Goal: Information Seeking & Learning: Find specific fact

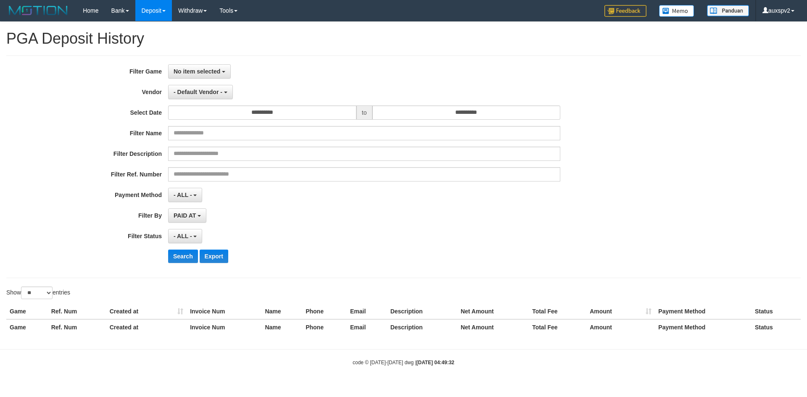
select select
select select "**"
click at [168, 67] on link "PGA History" at bounding box center [169, 69] width 66 height 11
select select
select select "**"
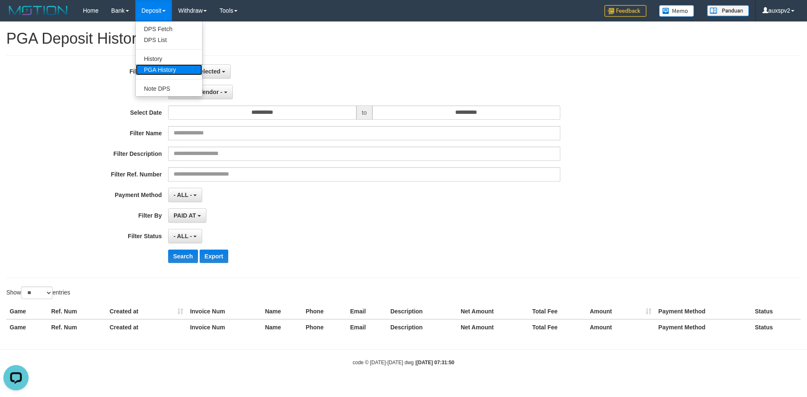
click at [160, 68] on link "PGA History" at bounding box center [169, 69] width 66 height 11
click at [160, 68] on label "Filter Game" at bounding box center [84, 69] width 168 height 11
click at [157, 68] on link "PGA History" at bounding box center [169, 69] width 66 height 11
click at [195, 71] on span "No item selected" at bounding box center [197, 71] width 47 height 7
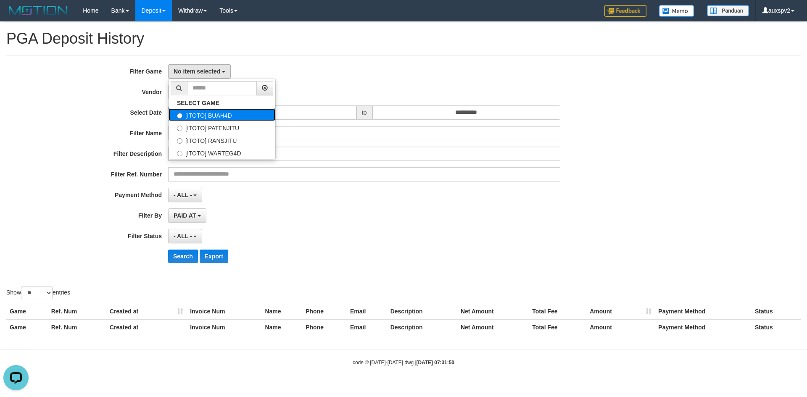
click at [229, 112] on label "[ITOTO] BUAH4D" at bounding box center [221, 114] width 107 height 13
select select "***"
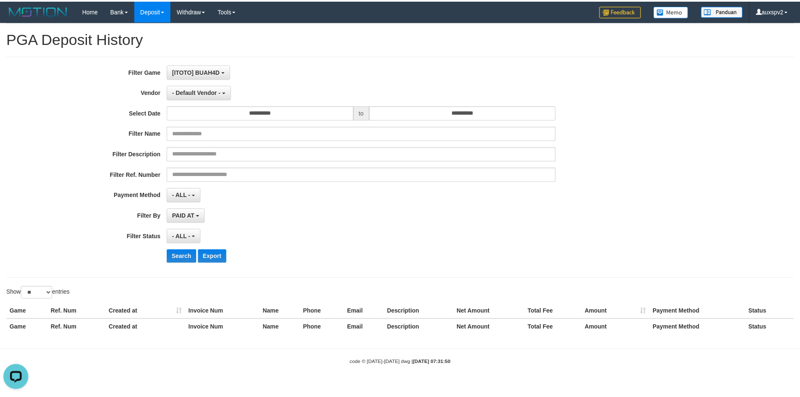
scroll to position [8, 0]
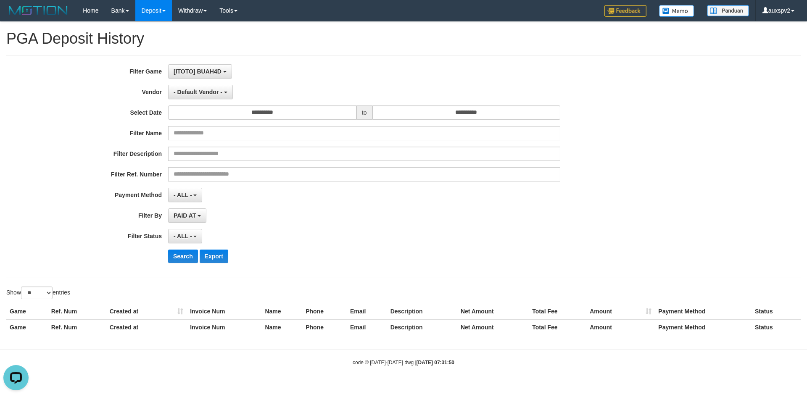
drag, startPoint x: 316, startPoint y: 95, endPoint x: 190, endPoint y: 92, distance: 125.7
click at [310, 95] on div "- Default Vendor - - Default Vendor - Lucy Luna Atlas WD LB Java Purple Green G…" at bounding box center [364, 92] width 392 height 14
click at [161, 90] on label "Vendor" at bounding box center [84, 90] width 168 height 11
click at [196, 89] on span "- Default Vendor -" at bounding box center [198, 92] width 49 height 7
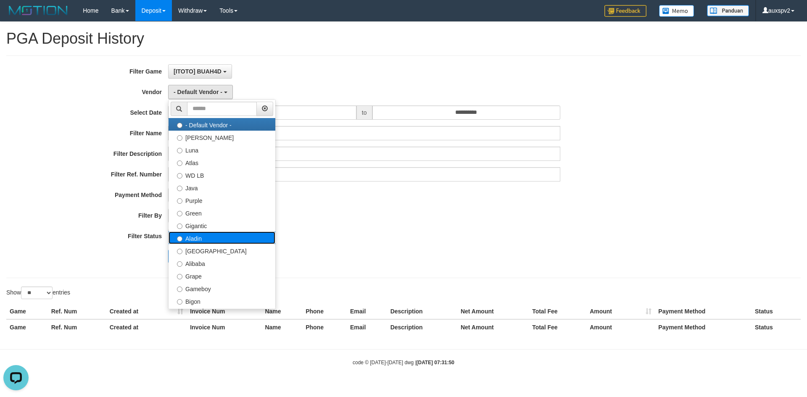
click at [210, 238] on label "Aladin" at bounding box center [221, 237] width 107 height 13
select select "**********"
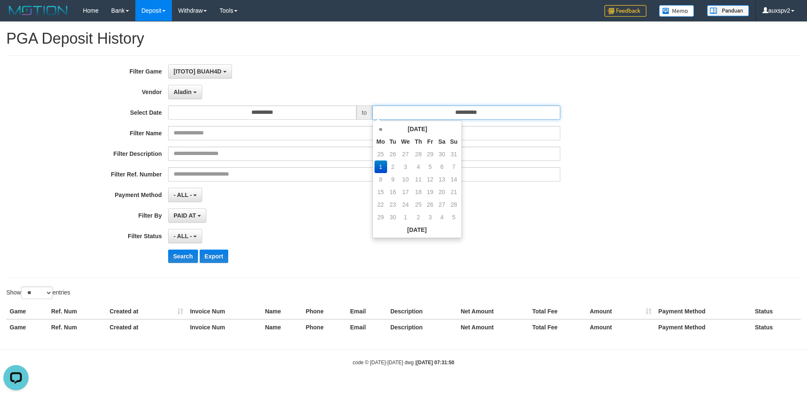
click at [450, 118] on input "**********" at bounding box center [466, 112] width 188 height 14
click at [378, 157] on td "25" at bounding box center [380, 154] width 13 height 13
type input "**********"
click at [452, 203] on td "31" at bounding box center [454, 204] width 12 height 13
type input "**********"
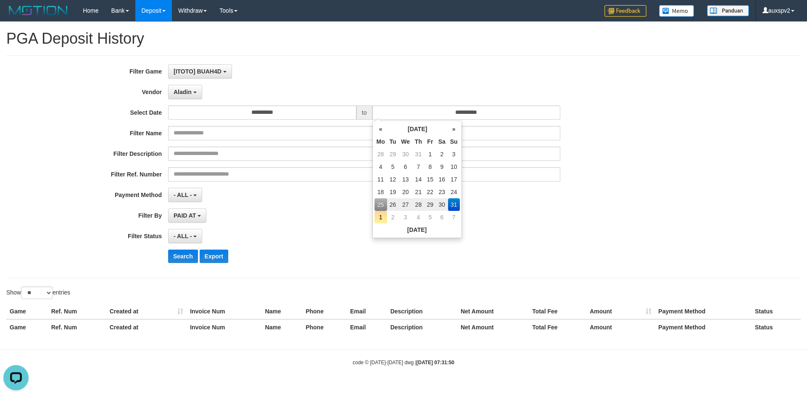
drag, startPoint x: 608, startPoint y: 220, endPoint x: 460, endPoint y: 217, distance: 148.3
click at [606, 220] on div "**********" at bounding box center [336, 215] width 672 height 14
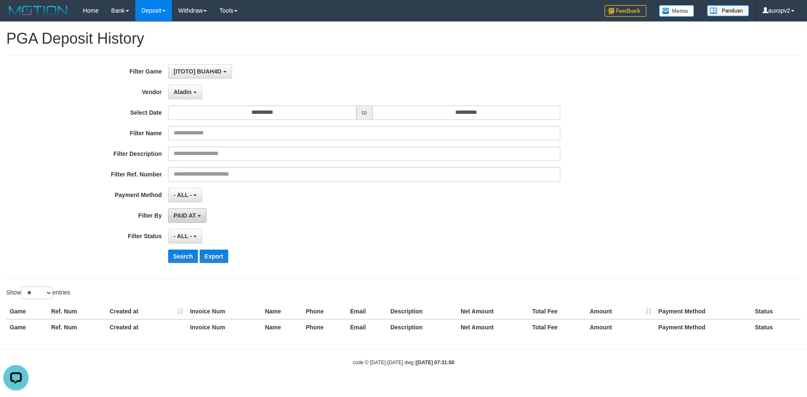
click at [195, 217] on span "PAID AT" at bounding box center [185, 215] width 22 height 7
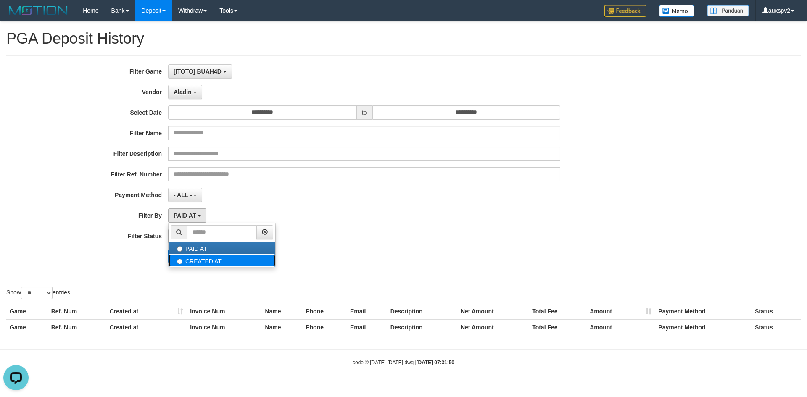
click at [220, 258] on label "CREATED AT" at bounding box center [221, 260] width 107 height 13
select select "*"
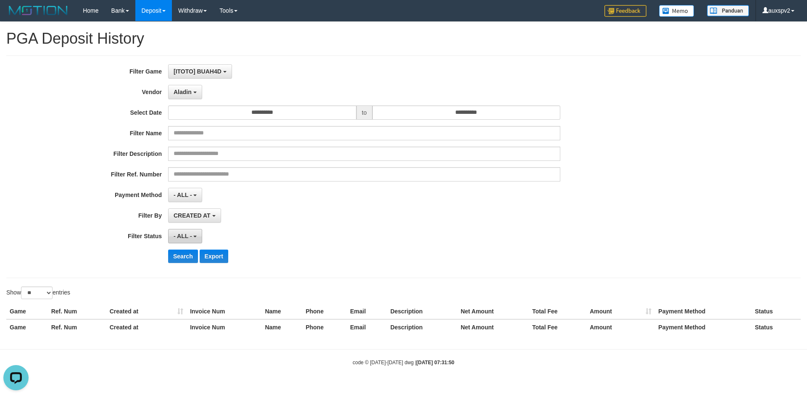
click at [181, 231] on button "- ALL -" at bounding box center [185, 236] width 34 height 14
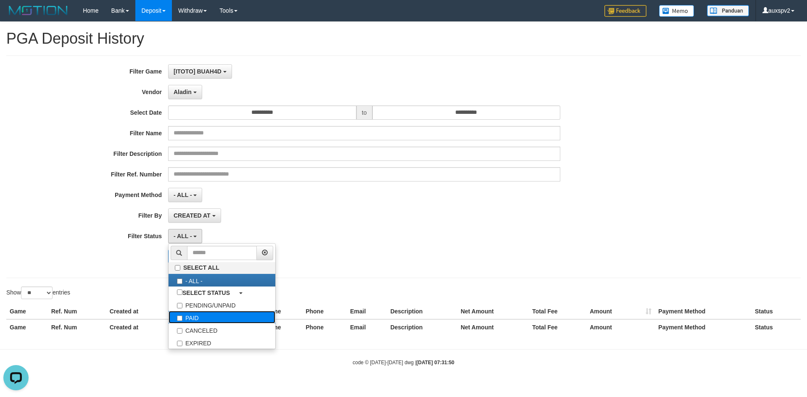
click at [191, 318] on label "PAID" at bounding box center [221, 317] width 107 height 13
select select "*"
drag, startPoint x: 110, startPoint y: 275, endPoint x: 174, endPoint y: 259, distance: 65.9
click at [112, 273] on div "**********" at bounding box center [403, 166] width 794 height 223
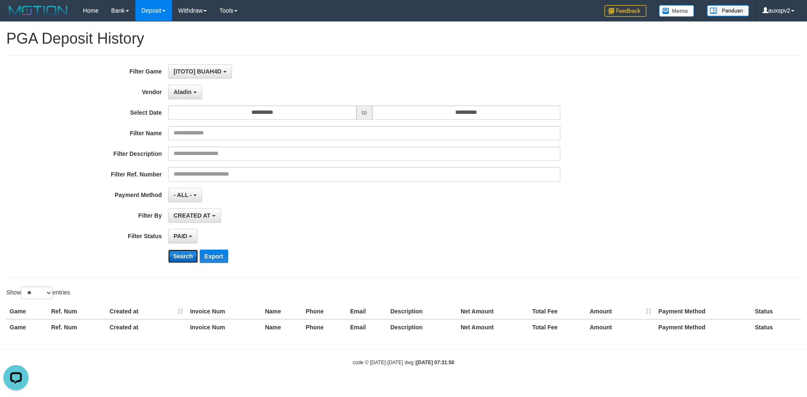
click at [181, 259] on button "Search" at bounding box center [183, 256] width 30 height 13
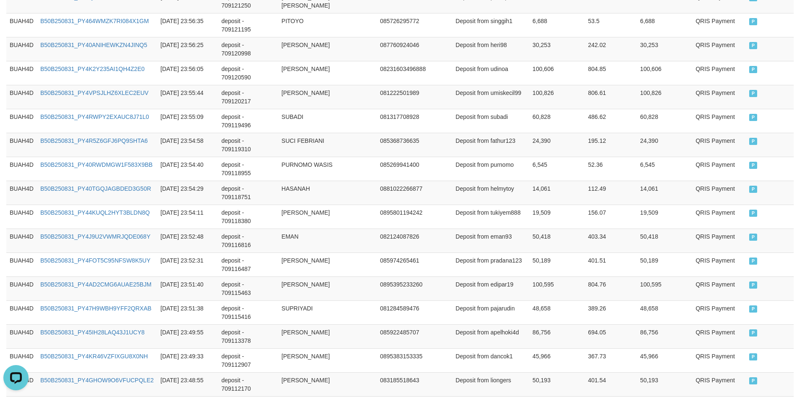
scroll to position [612, 0]
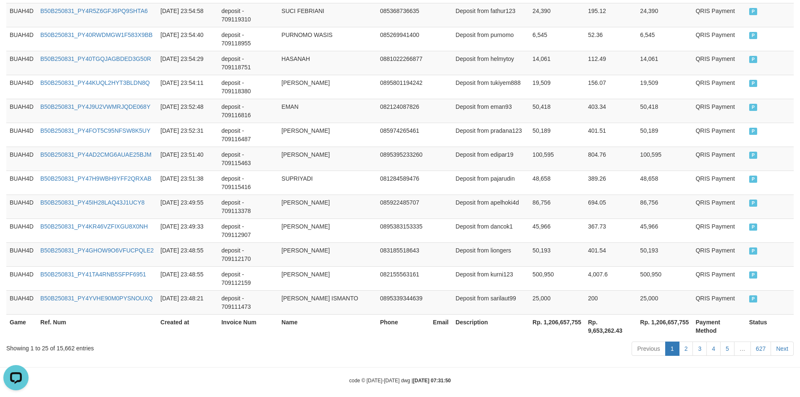
click at [567, 318] on th "Rp. 1,206,657,755" at bounding box center [556, 326] width 55 height 24
copy th "1,206,657,755"
click at [599, 315] on th "Rp. 9,653,262.43" at bounding box center [611, 326] width 52 height 24
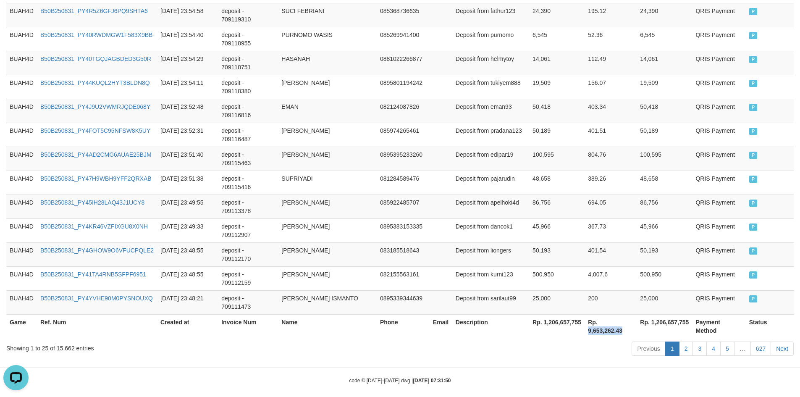
copy th "9,653,262.43"
click at [564, 316] on th "Rp. 1,206,657,755" at bounding box center [556, 326] width 55 height 24
copy th "1,206,657,755"
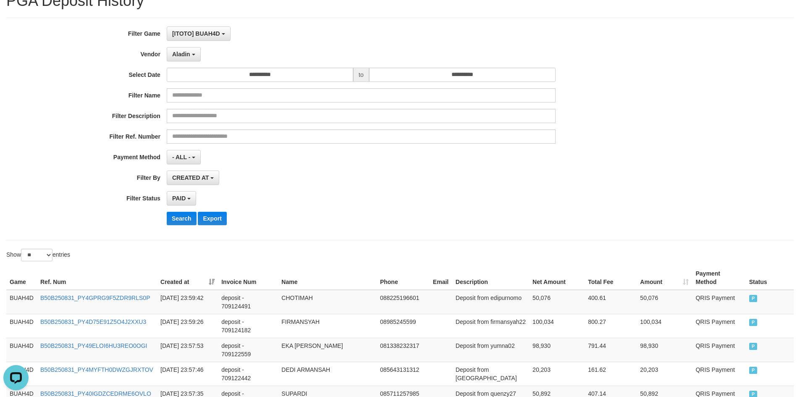
scroll to position [0, 0]
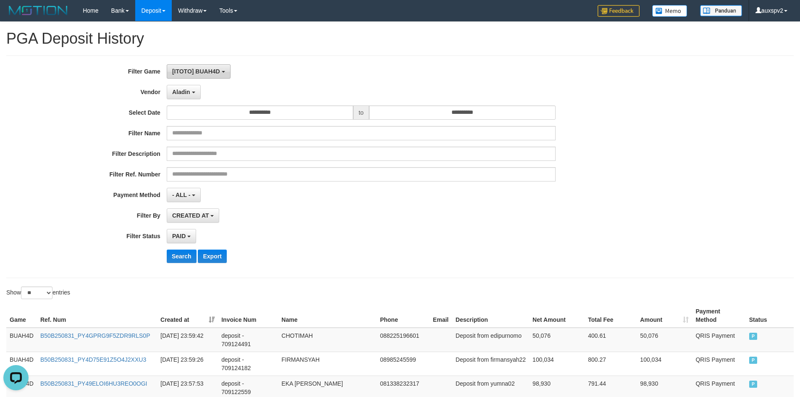
click at [217, 65] on button "[ITOTO] BUAH4D" at bounding box center [199, 71] width 64 height 14
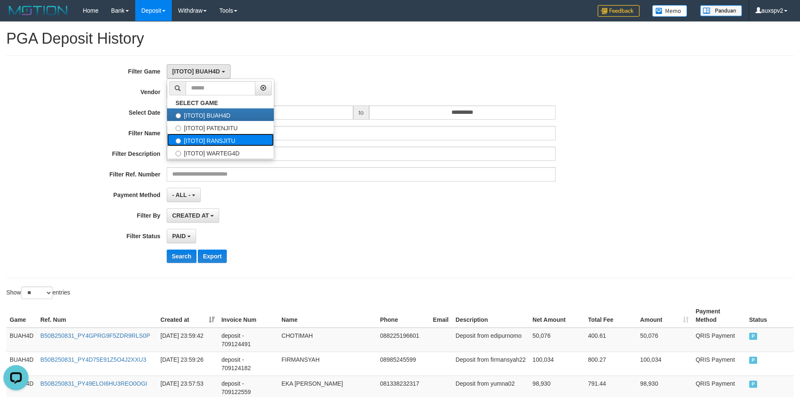
click at [221, 142] on label "[ITOTO] RANSJITU" at bounding box center [220, 140] width 107 height 13
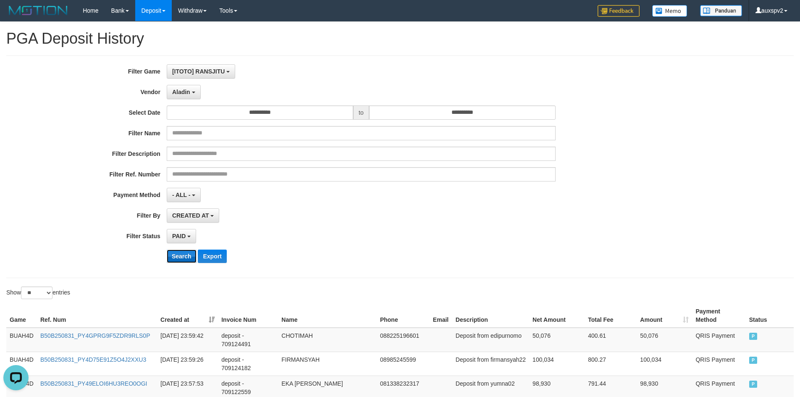
click at [187, 257] on button "Search" at bounding box center [182, 256] width 30 height 13
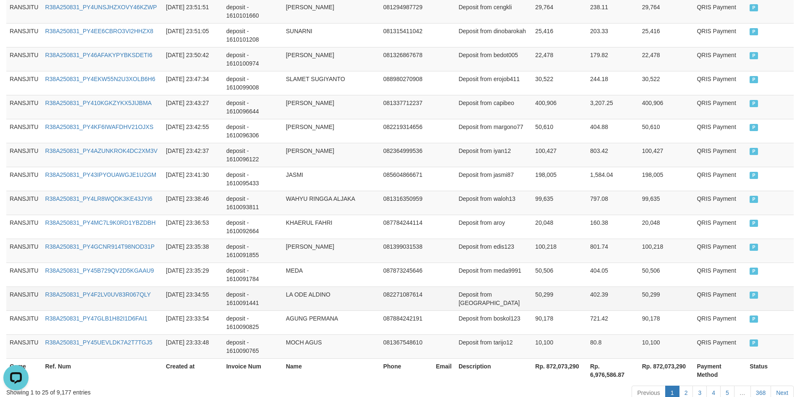
scroll to position [621, 0]
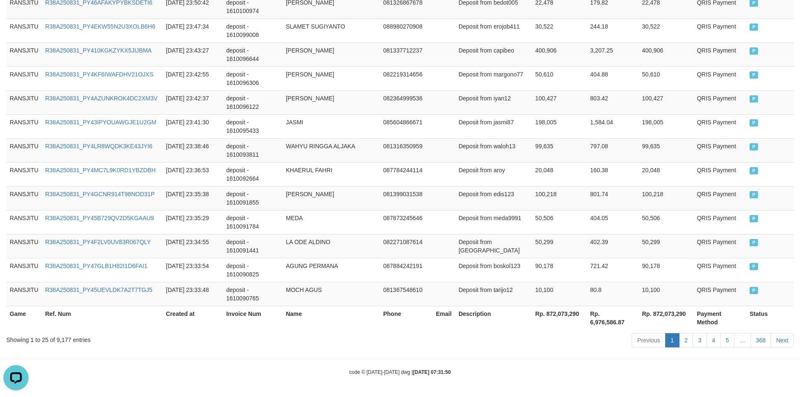
click at [549, 312] on th "Rp. 872,073,290" at bounding box center [559, 318] width 55 height 24
copy th "872,073,290"
click at [607, 325] on th "Rp. 6,976,586.87" at bounding box center [613, 318] width 52 height 24
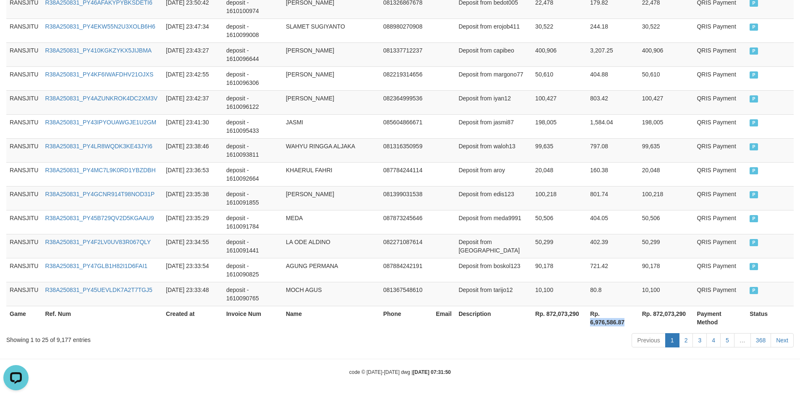
copy th "6,976,586.87"
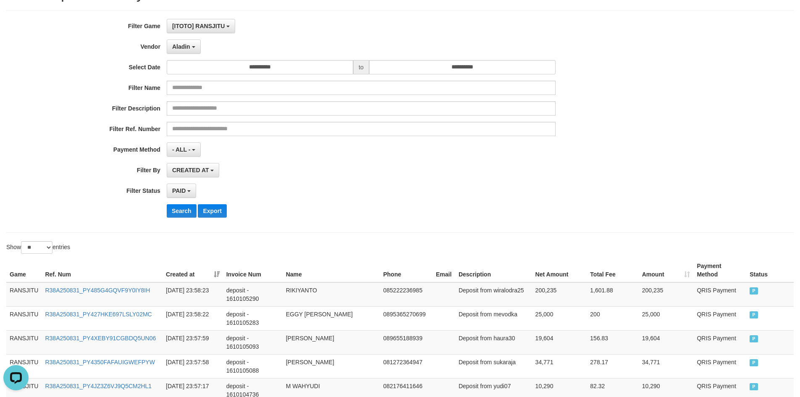
scroll to position [0, 0]
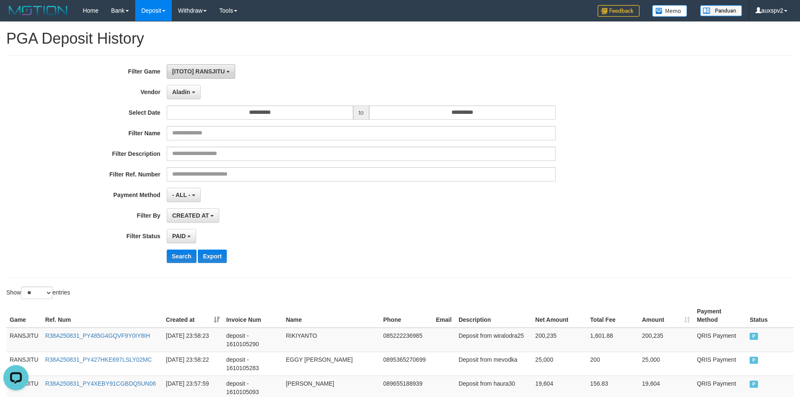
click at [198, 71] on span "[ITOTO] RANSJITU" at bounding box center [198, 71] width 53 height 7
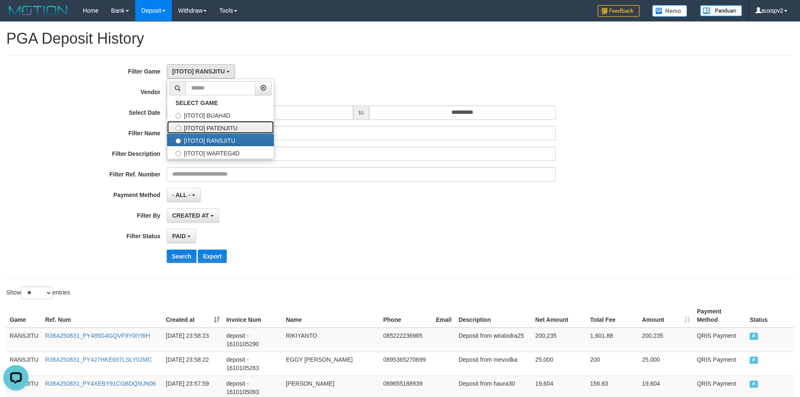
drag, startPoint x: 235, startPoint y: 129, endPoint x: 234, endPoint y: 134, distance: 4.6
click at [235, 129] on label "[ITOTO] PATENJITU" at bounding box center [220, 127] width 107 height 13
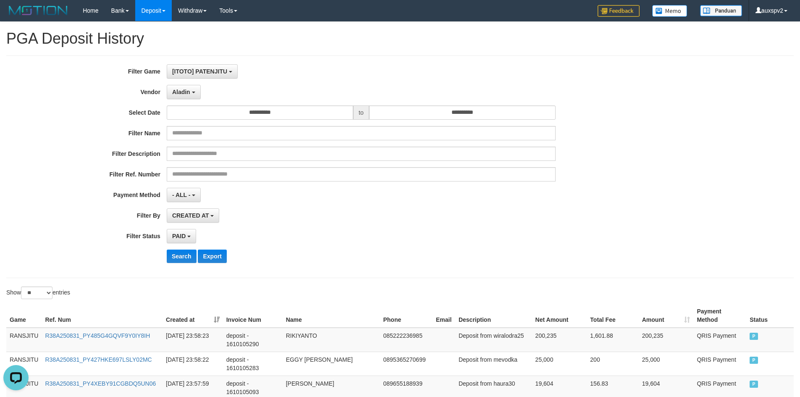
click at [181, 263] on div "**********" at bounding box center [333, 166] width 667 height 205
click at [179, 260] on button "Search" at bounding box center [182, 256] width 30 height 13
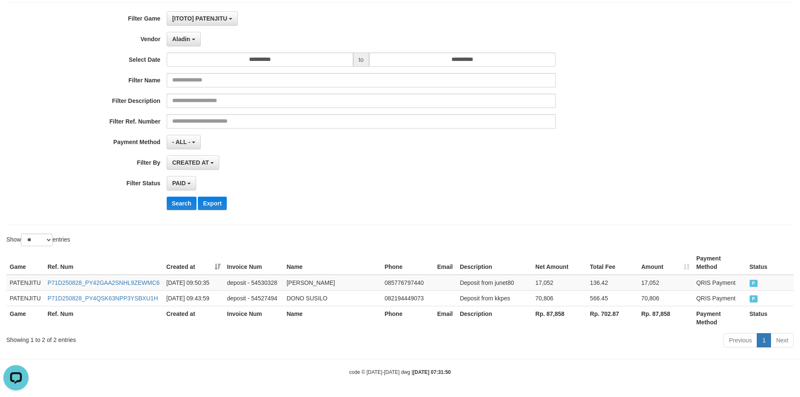
scroll to position [70, 0]
click at [559, 318] on th "Rp. 87,858" at bounding box center [559, 318] width 55 height 24
copy th "87,858"
click at [610, 317] on th "Rp. 702.87" at bounding box center [612, 318] width 51 height 24
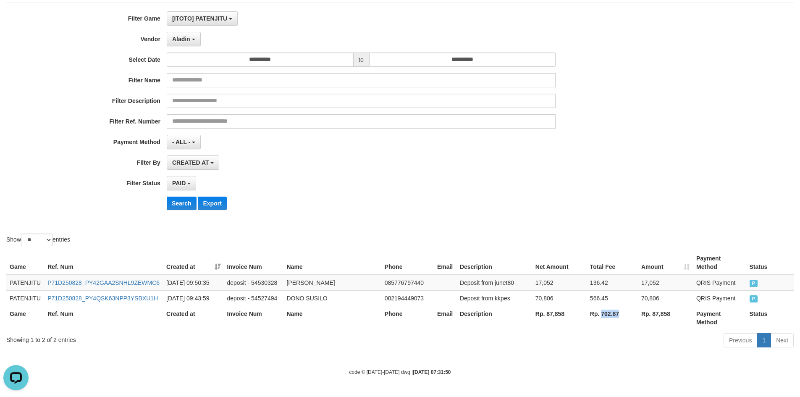
click at [610, 317] on th "Rp. 702.87" at bounding box center [612, 318] width 51 height 24
copy th "702.87"
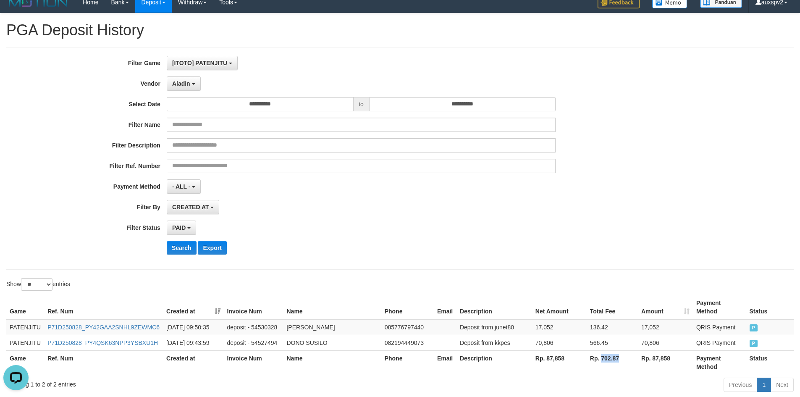
scroll to position [0, 0]
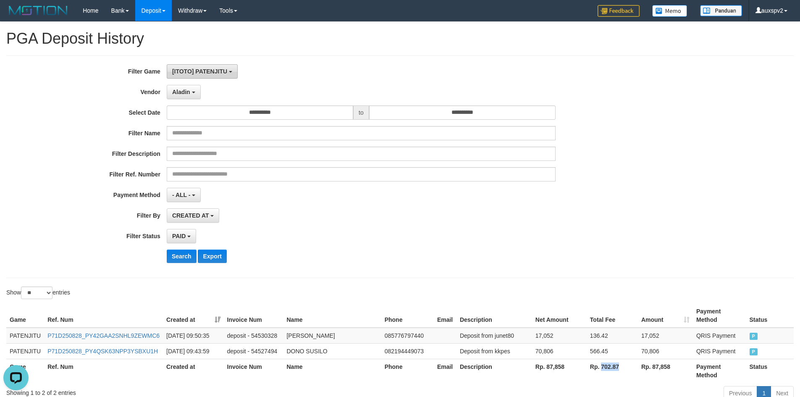
click at [195, 67] on button "[ITOTO] PATENJITU" at bounding box center [202, 71] width 71 height 14
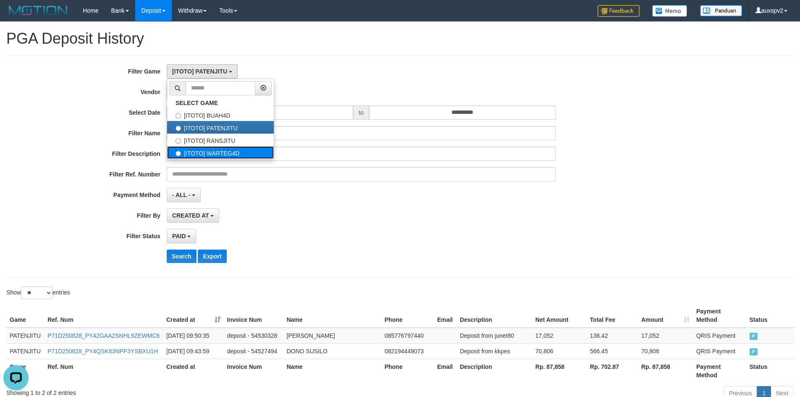
click at [229, 152] on label "[ITOTO] WARTEG4D" at bounding box center [220, 152] width 107 height 13
select select "****"
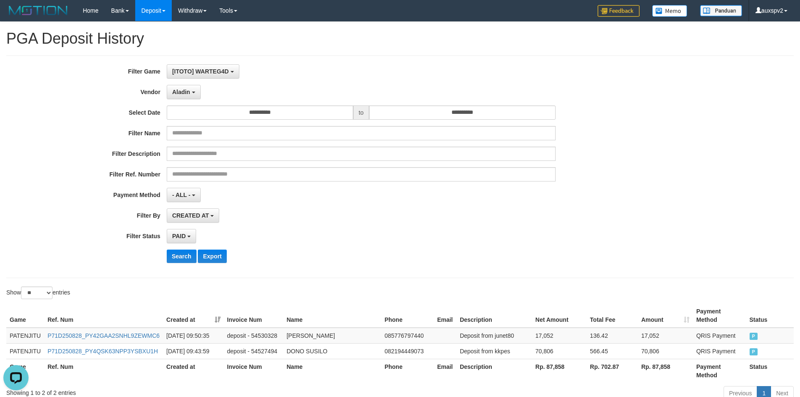
scroll to position [29, 0]
click at [169, 254] on button "Search" at bounding box center [182, 256] width 30 height 13
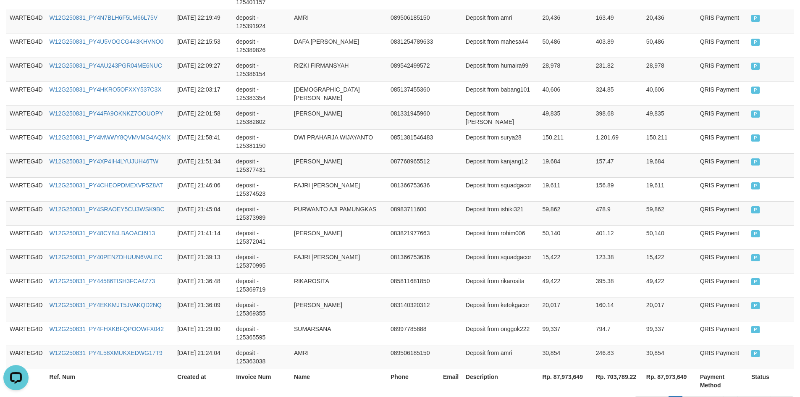
scroll to position [621, 0]
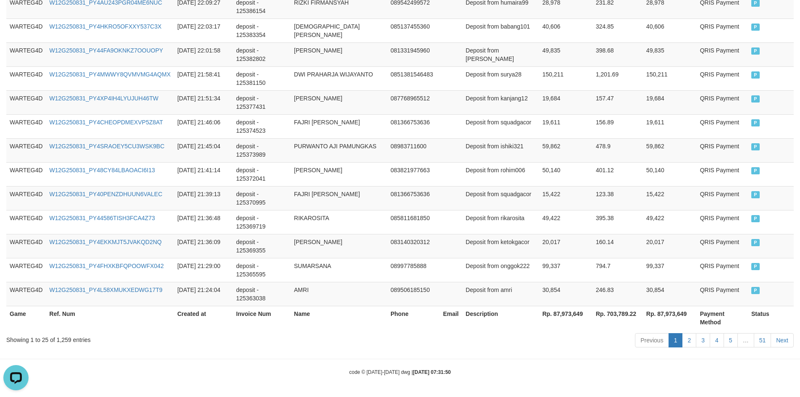
click at [563, 316] on th "Rp. 87,973,649" at bounding box center [565, 318] width 53 height 24
copy th "87,973,649"
click at [614, 317] on th "Rp. 703,789.22" at bounding box center [618, 318] width 50 height 24
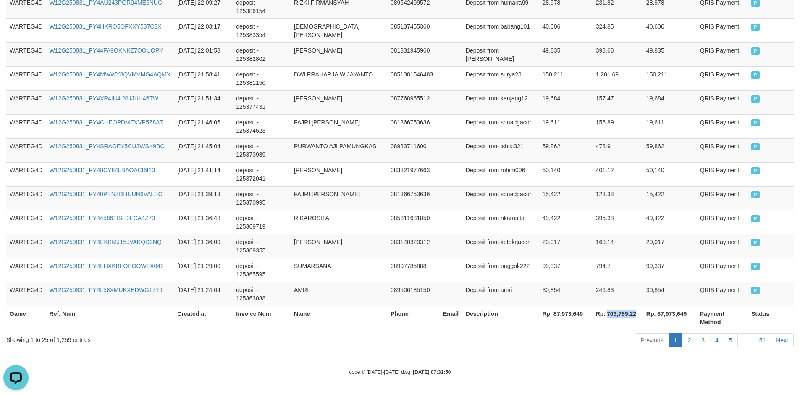
copy th "703,789.22"
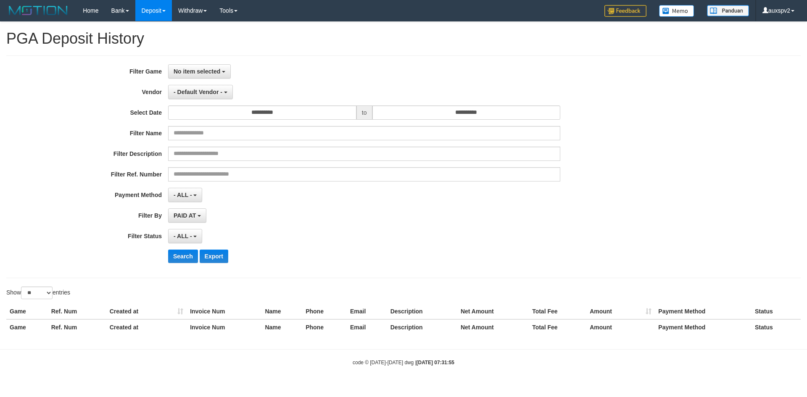
select select
select select "**"
click at [202, 61] on div "**********" at bounding box center [403, 166] width 794 height 223
click at [209, 73] on span "No item selected" at bounding box center [197, 71] width 47 height 7
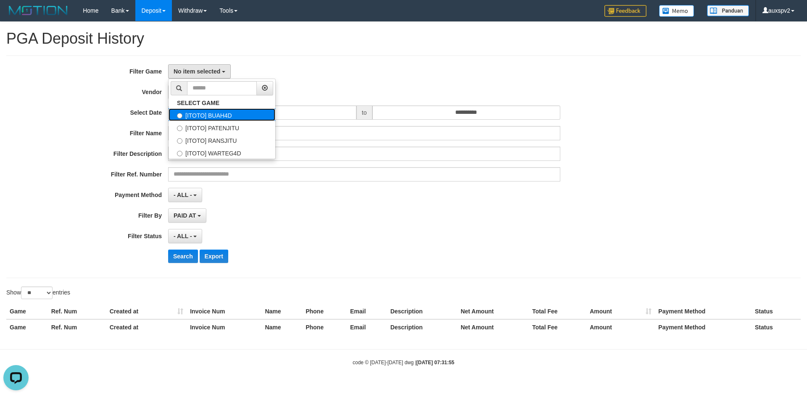
click at [220, 116] on label "[ITOTO] BUAH4D" at bounding box center [221, 114] width 107 height 13
select select "***"
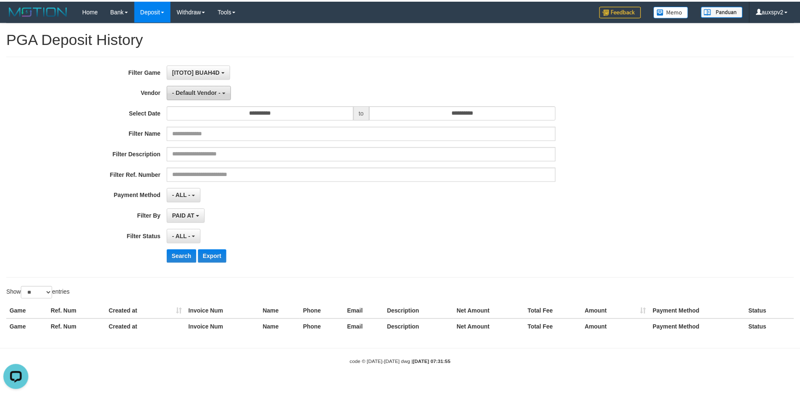
scroll to position [8, 0]
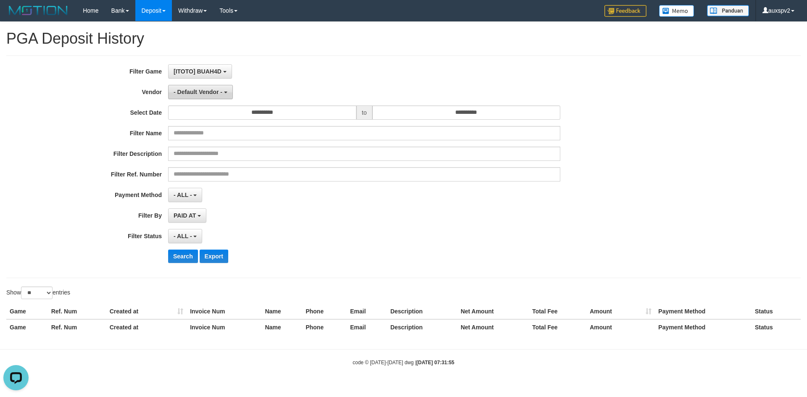
click at [203, 89] on span "- Default Vendor -" at bounding box center [198, 92] width 49 height 7
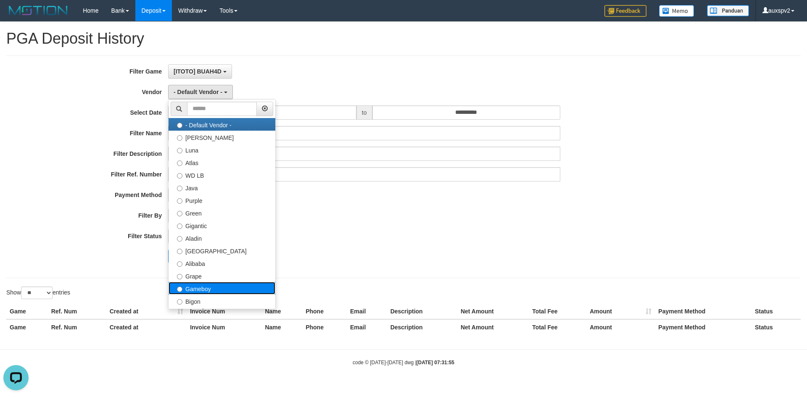
click at [195, 286] on label "Gameboy" at bounding box center [221, 288] width 107 height 13
select select "**********"
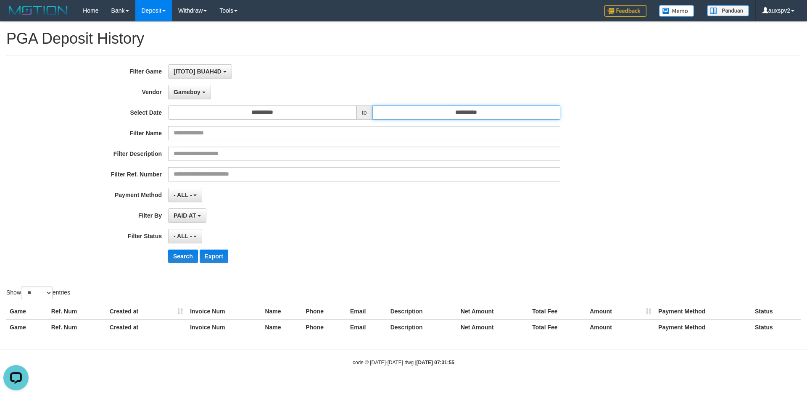
click at [468, 115] on input "**********" at bounding box center [466, 112] width 188 height 14
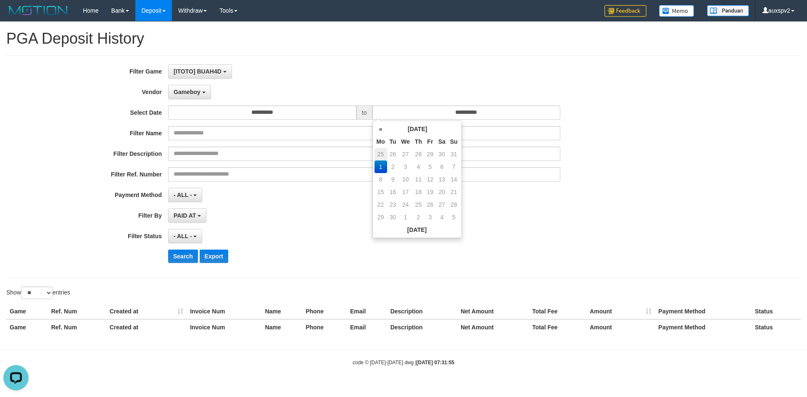
click at [378, 150] on td "25" at bounding box center [380, 154] width 13 height 13
type input "**********"
click at [453, 205] on td "31" at bounding box center [454, 204] width 12 height 13
type input "**********"
click at [550, 200] on div "- ALL - SELECT ALL - ALL - SELECT PAYMENT METHOD Mandiri BNI OVO CIMB BRI MAYBA…" at bounding box center [364, 195] width 392 height 14
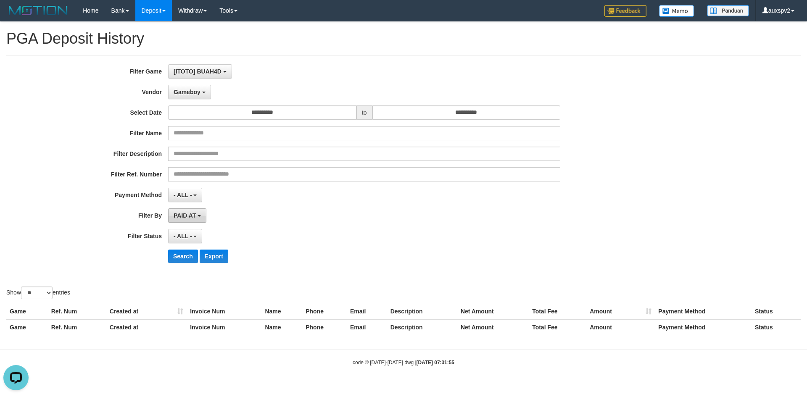
click at [184, 218] on span "PAID AT" at bounding box center [185, 215] width 22 height 7
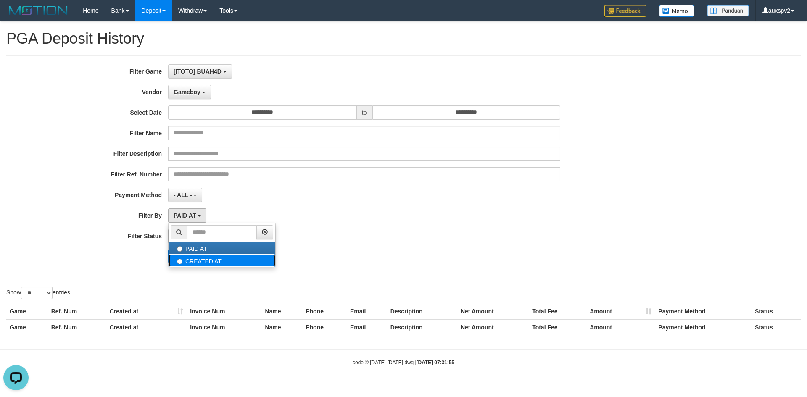
click at [198, 263] on label "CREATED AT" at bounding box center [221, 260] width 107 height 13
select select "*"
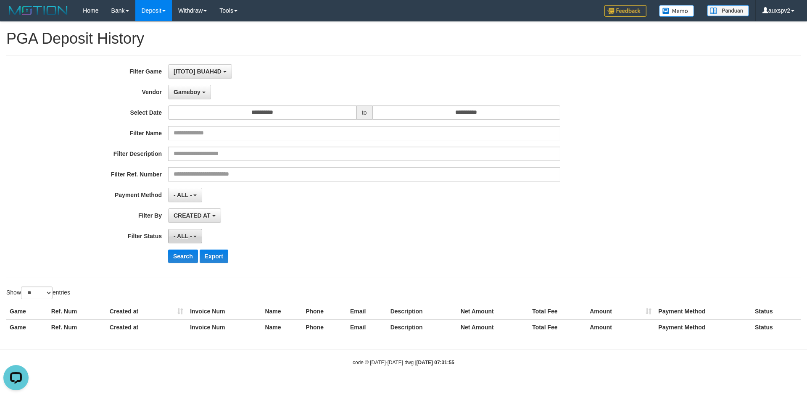
click at [179, 239] on button "- ALL -" at bounding box center [185, 236] width 34 height 14
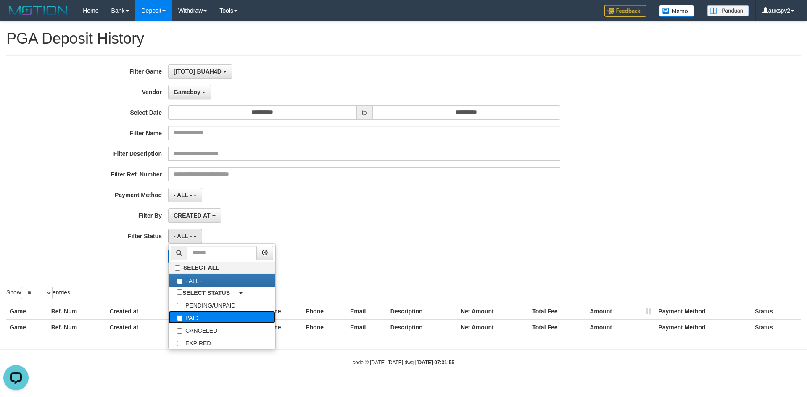
click at [193, 316] on label "PAID" at bounding box center [221, 317] width 107 height 13
select select "*"
click at [121, 250] on div "Search Export" at bounding box center [336, 256] width 672 height 13
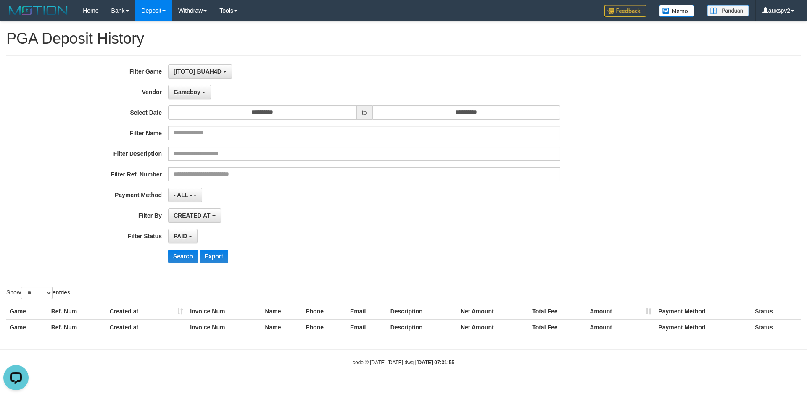
click at [166, 256] on div "Search Export" at bounding box center [336, 256] width 672 height 13
click at [178, 258] on button "Search" at bounding box center [183, 256] width 30 height 13
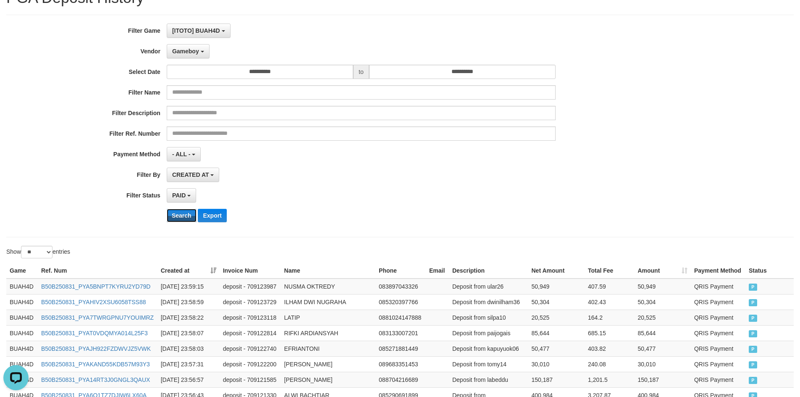
scroll to position [394, 0]
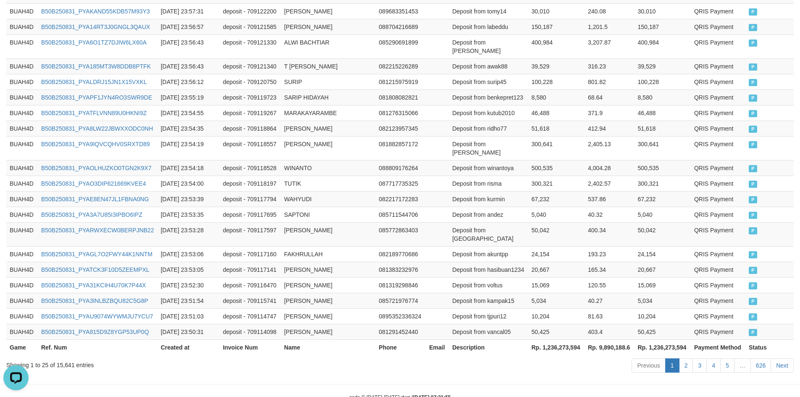
click at [564, 339] on th "Rp. 1,236,273,594" at bounding box center [556, 347] width 56 height 16
copy th "1,236,273,594"
click at [618, 339] on th "Rp. 9,890,188.6" at bounding box center [610, 347] width 50 height 16
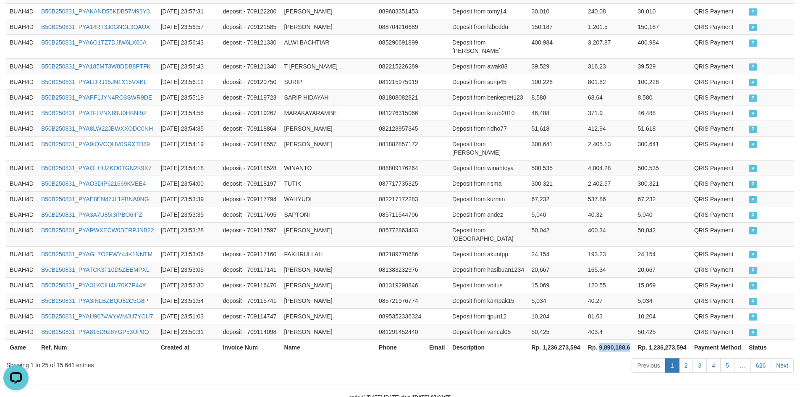
copy th "9,890,188.6"
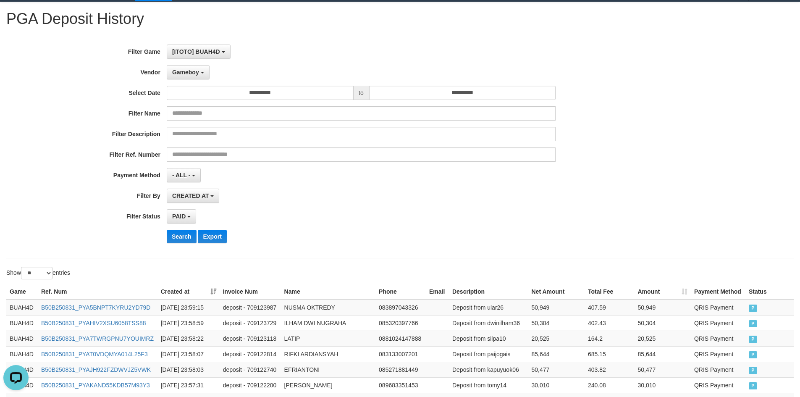
scroll to position [0, 0]
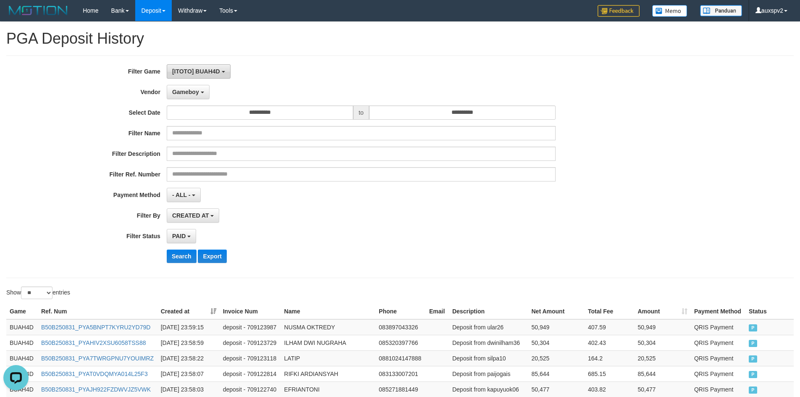
click at [203, 66] on button "[ITOTO] BUAH4D" at bounding box center [199, 71] width 64 height 14
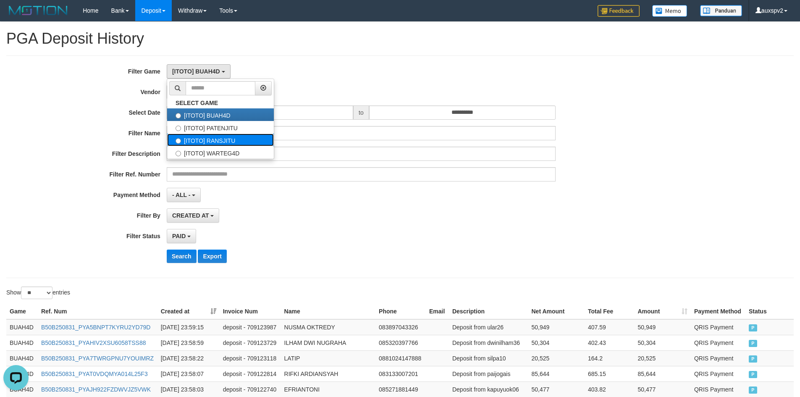
click at [217, 138] on label "[ITOTO] RANSJITU" at bounding box center [220, 140] width 107 height 13
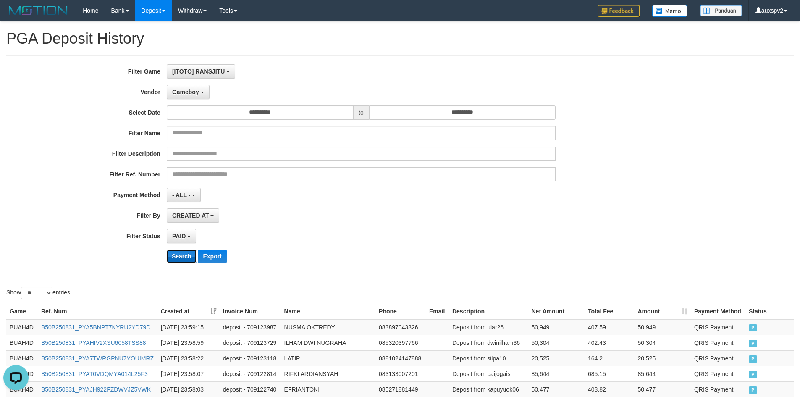
click at [184, 252] on button "Search" at bounding box center [182, 256] width 30 height 13
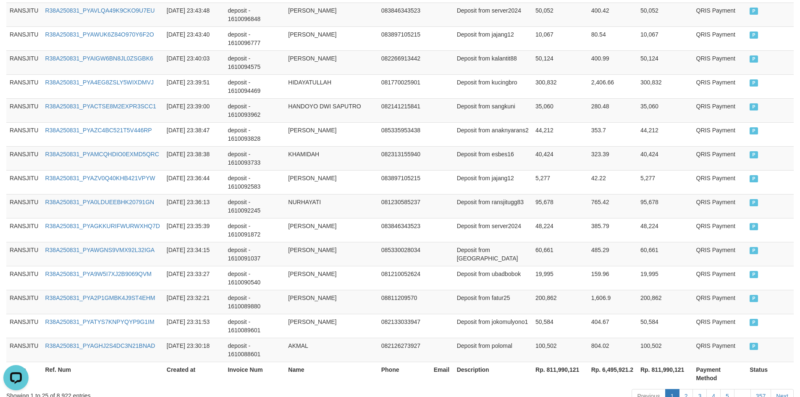
scroll to position [604, 0]
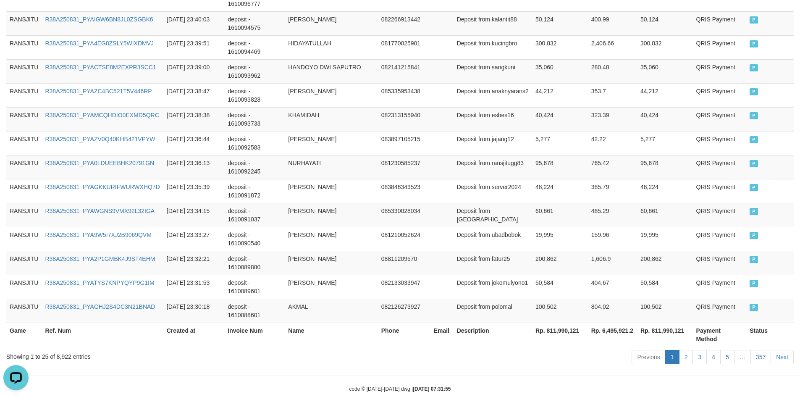
click at [542, 325] on th "Rp. 811,990,121" at bounding box center [560, 335] width 56 height 24
click at [560, 325] on th "Rp. 811,990,121" at bounding box center [560, 335] width 56 height 24
copy th "811,990,121"
click at [616, 323] on th "Rp. 6,495,921.2" at bounding box center [612, 335] width 49 height 24
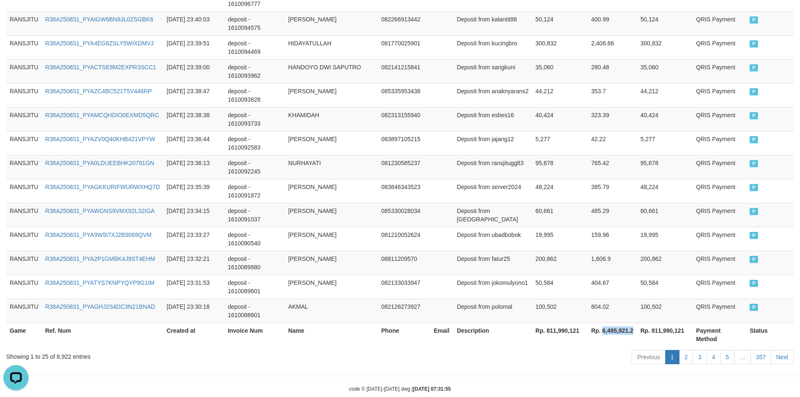
click at [616, 323] on th "Rp. 6,495,921.2" at bounding box center [612, 335] width 49 height 24
copy th "6,495,921.2"
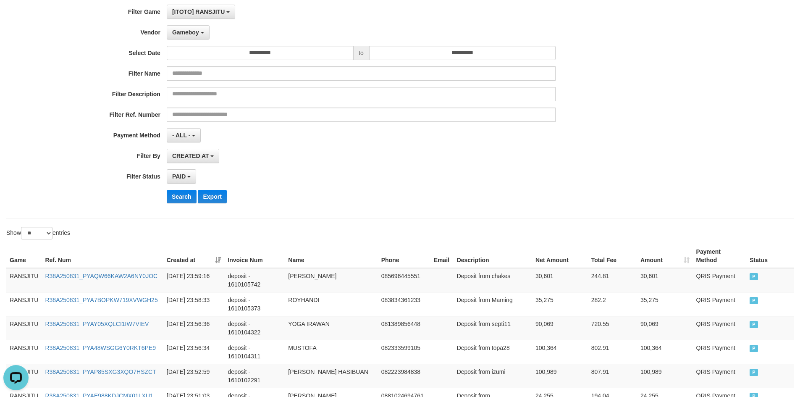
scroll to position [0, 0]
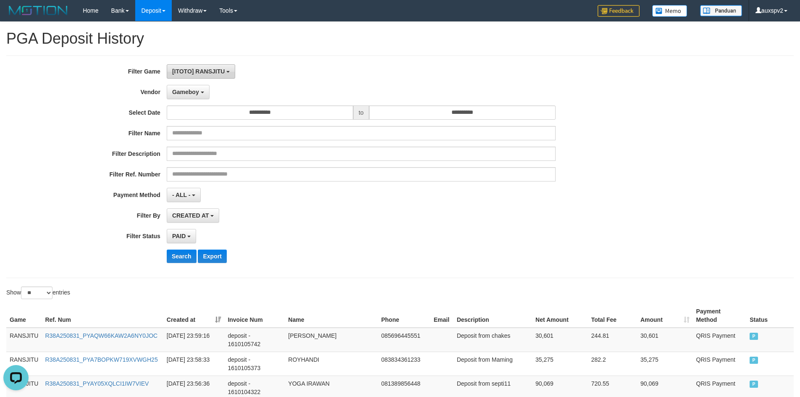
click at [192, 71] on span "[ITOTO] RANSJITU" at bounding box center [198, 71] width 53 height 7
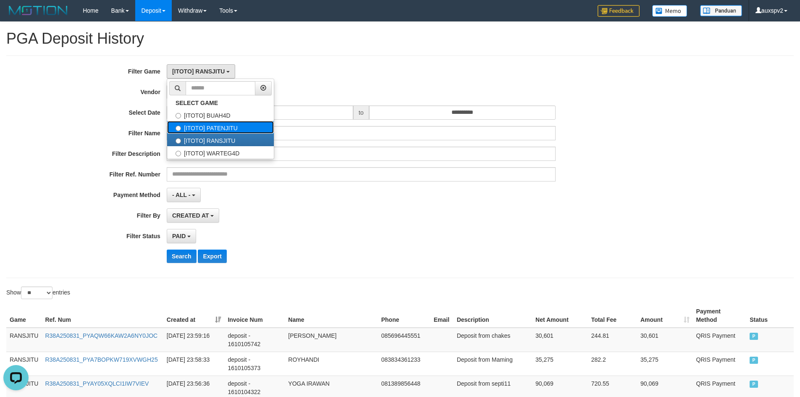
click at [230, 126] on label "[ITOTO] PATENJITU" at bounding box center [220, 127] width 107 height 13
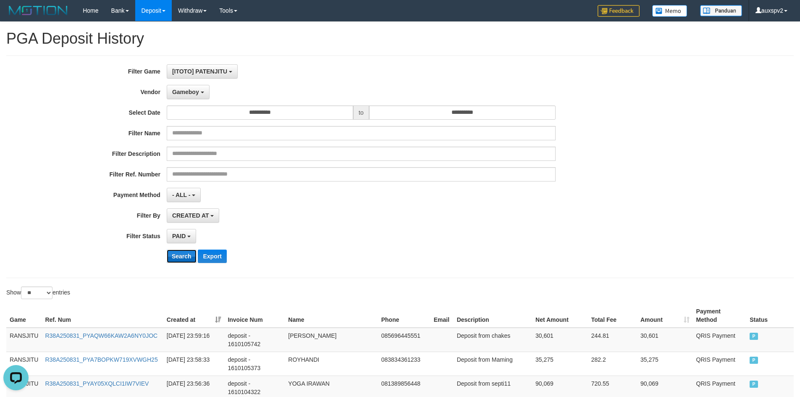
click at [182, 255] on button "Search" at bounding box center [182, 256] width 30 height 13
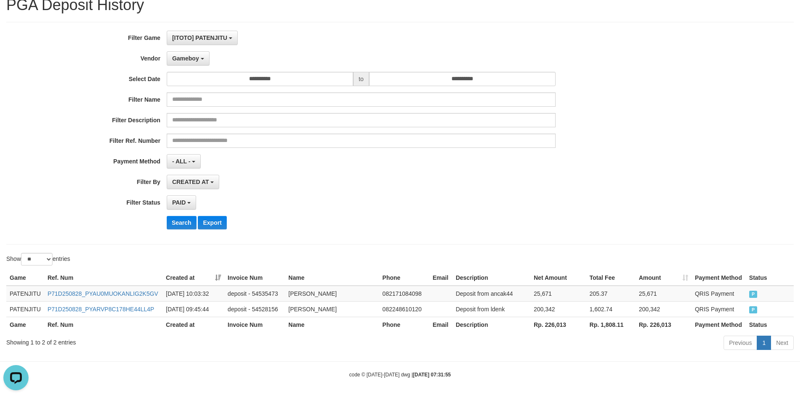
scroll to position [36, 0]
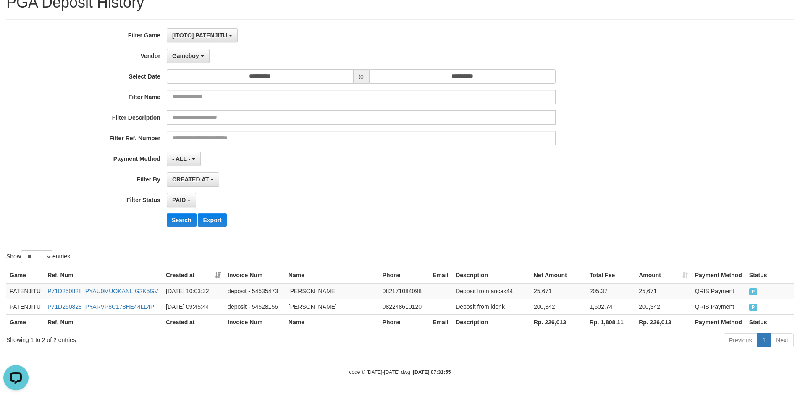
click at [562, 323] on th "Rp. 226,013" at bounding box center [559, 322] width 56 height 16
copy th "226,013"
click at [613, 323] on th "Rp. 1,808.11" at bounding box center [610, 322] width 49 height 16
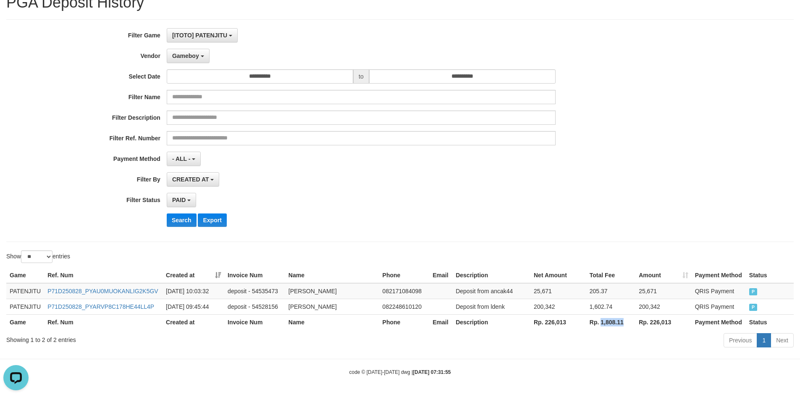
copy th "1,808.11"
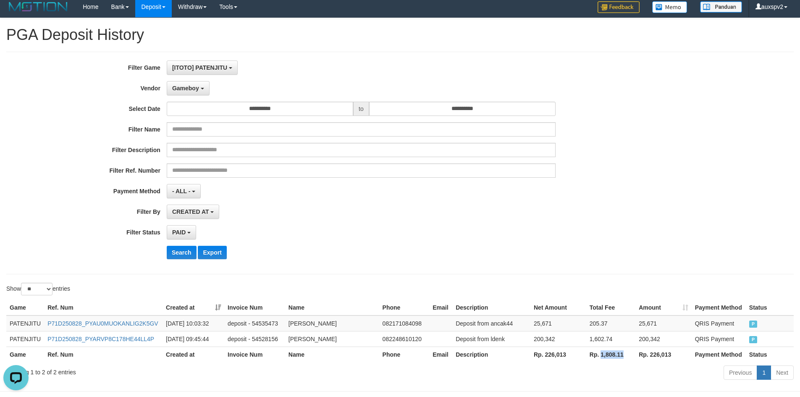
scroll to position [0, 0]
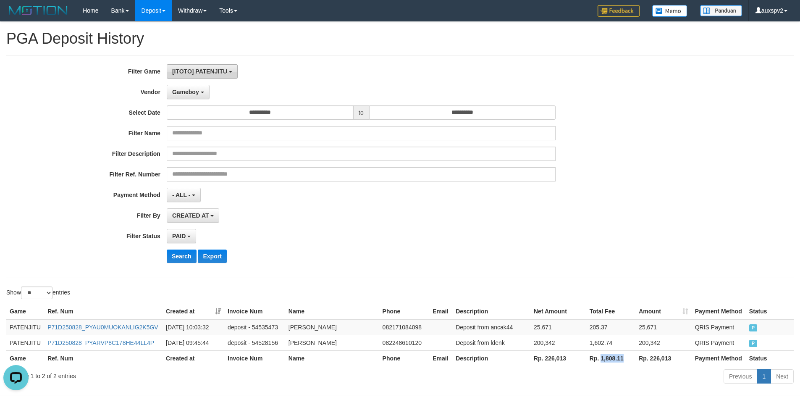
click at [196, 71] on span "[ITOTO] PATENJITU" at bounding box center [199, 71] width 55 height 7
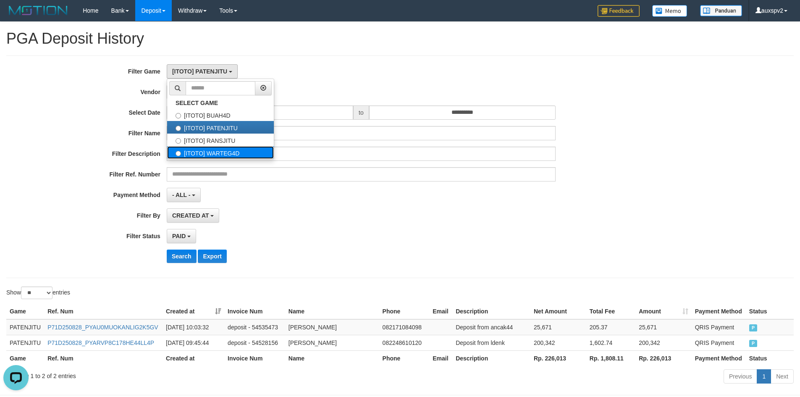
click at [214, 149] on label "[ITOTO] WARTEG4D" at bounding box center [220, 152] width 107 height 13
select select "****"
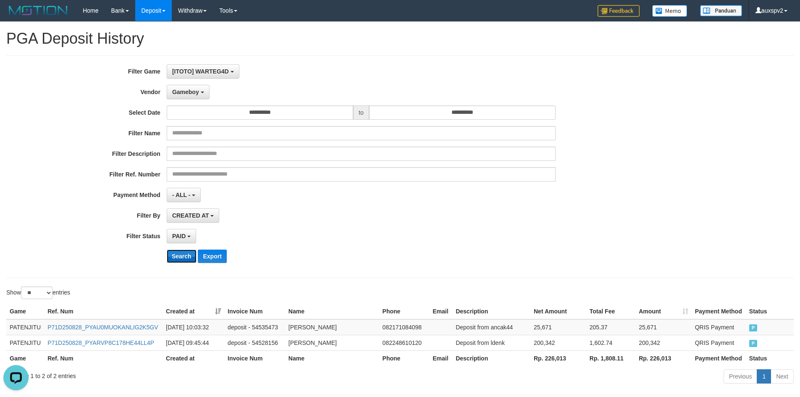
click at [185, 254] on button "Search" at bounding box center [182, 256] width 30 height 13
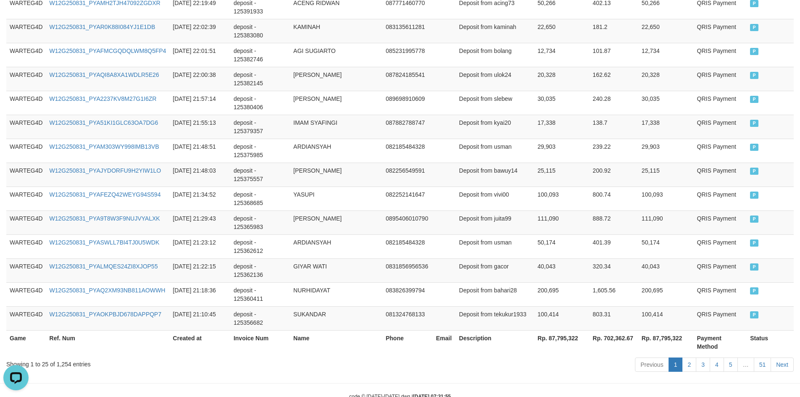
scroll to position [621, 0]
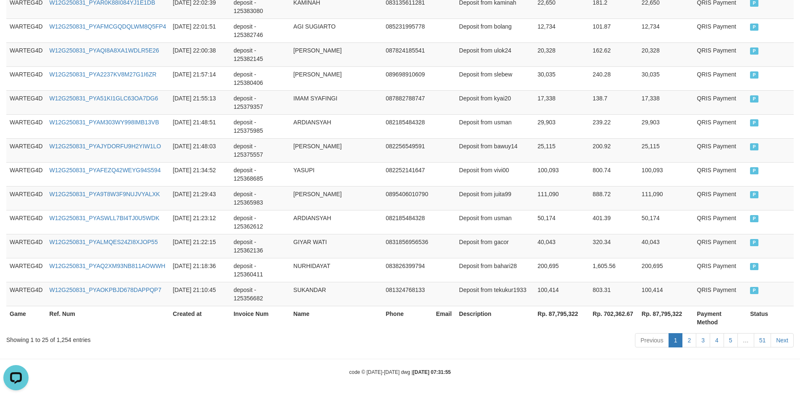
click at [570, 312] on th "Rp. 87,795,322" at bounding box center [561, 318] width 55 height 24
click at [569, 312] on th "Rp. 87,795,322" at bounding box center [561, 318] width 55 height 24
copy th "87,795,322"
click at [616, 316] on th "Rp. 702,362.67" at bounding box center [613, 318] width 49 height 24
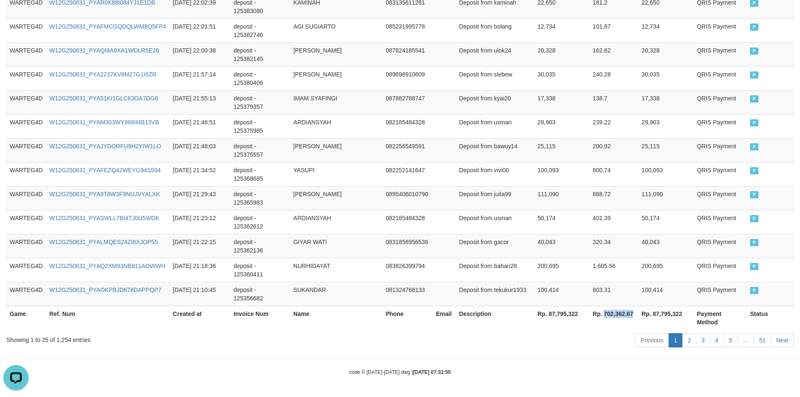
copy th "702,362.67"
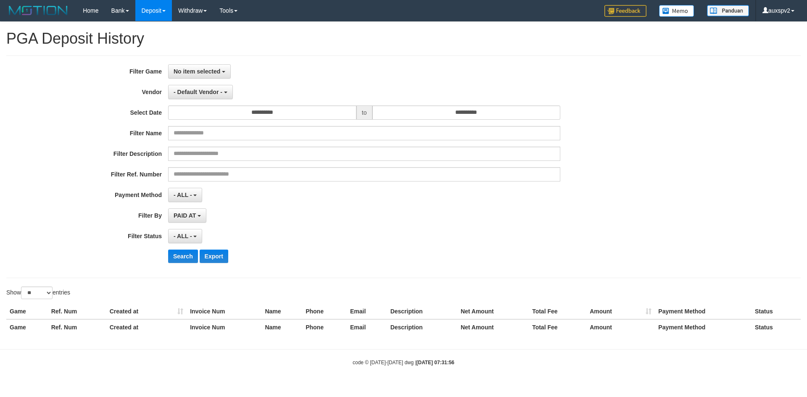
select select
select select "**"
click at [190, 68] on span "No item selected" at bounding box center [197, 71] width 47 height 7
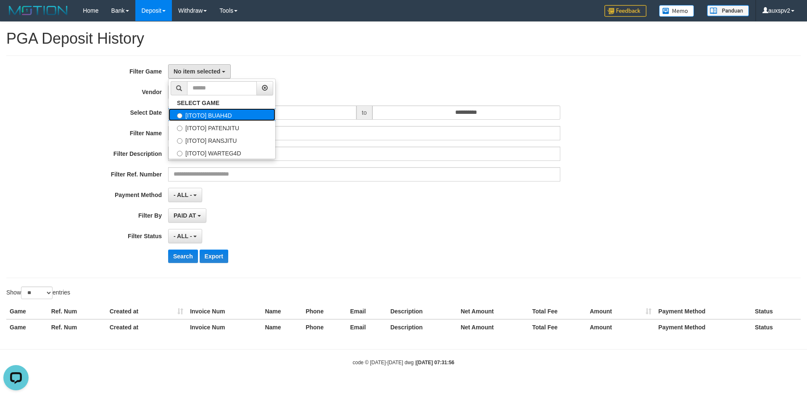
click at [223, 114] on label "[ITOTO] BUAH4D" at bounding box center [221, 114] width 107 height 13
select select "***"
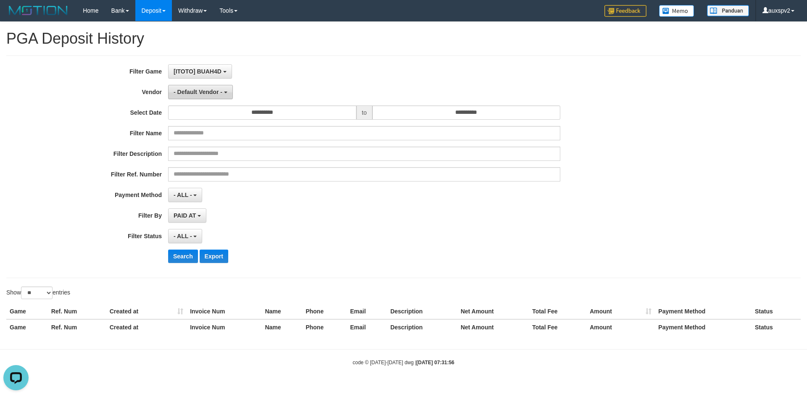
click at [181, 89] on span "- Default Vendor -" at bounding box center [198, 92] width 49 height 7
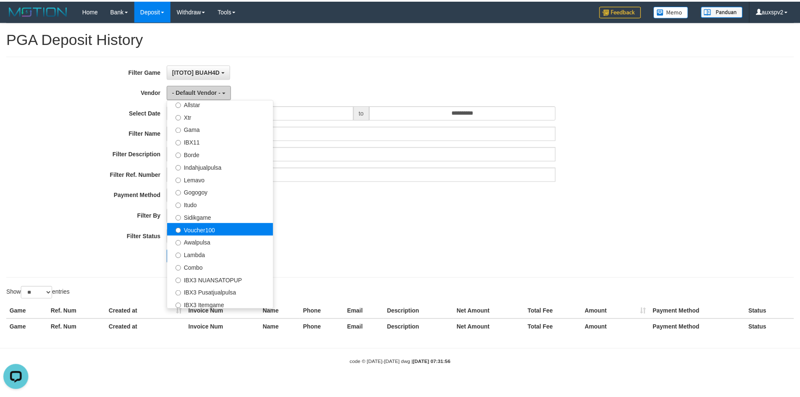
scroll to position [276, 0]
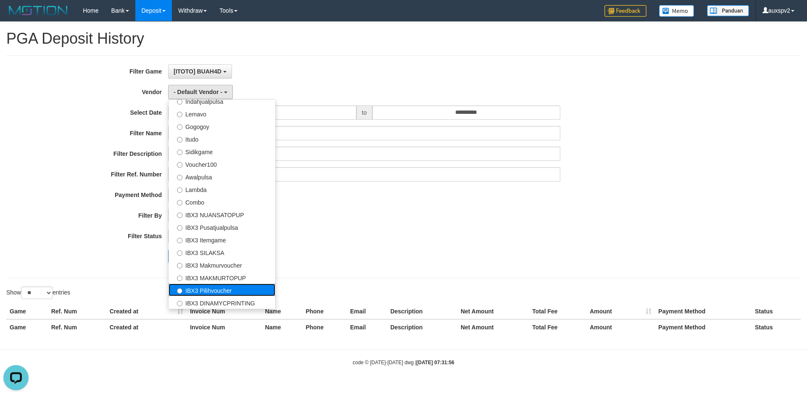
click at [239, 289] on label "IBX3 Pilihvoucher" at bounding box center [221, 290] width 107 height 13
select select "**********"
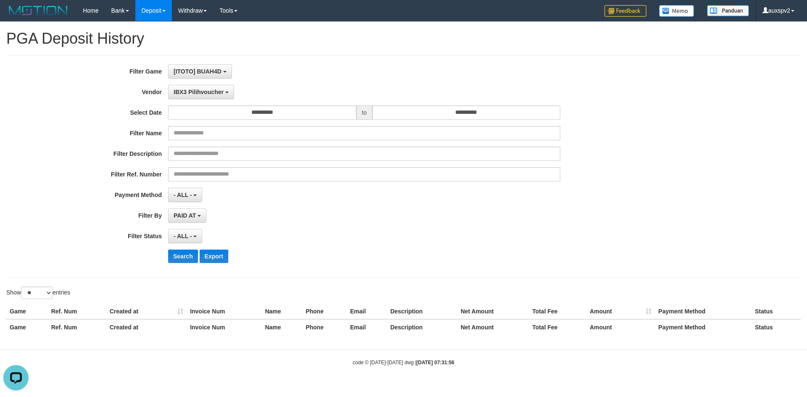
click at [472, 103] on div "**********" at bounding box center [336, 166] width 672 height 205
click at [473, 112] on input "**********" at bounding box center [466, 112] width 188 height 14
click at [380, 155] on td "25" at bounding box center [380, 154] width 13 height 13
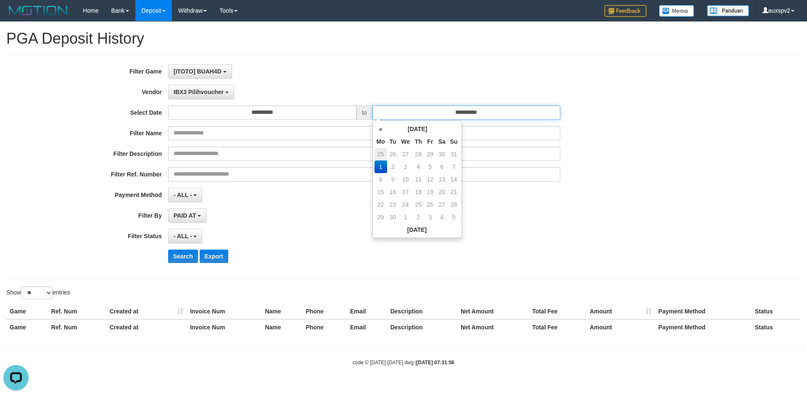
type input "**********"
click at [454, 202] on td "31" at bounding box center [454, 204] width 12 height 13
type input "**********"
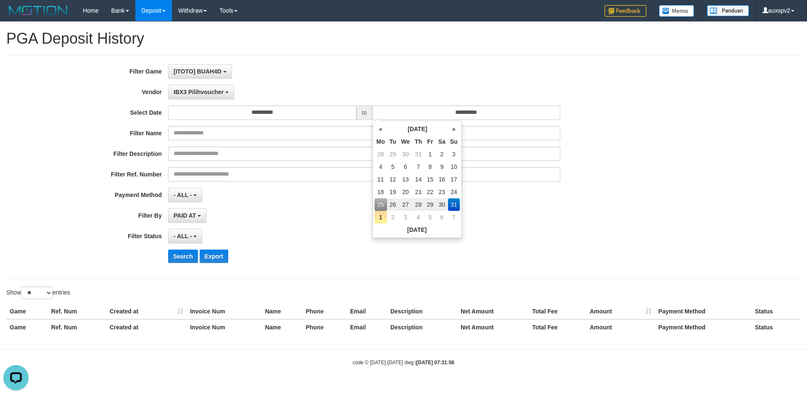
click at [274, 219] on div "PAID AT PAID AT CREATED AT" at bounding box center [364, 215] width 392 height 14
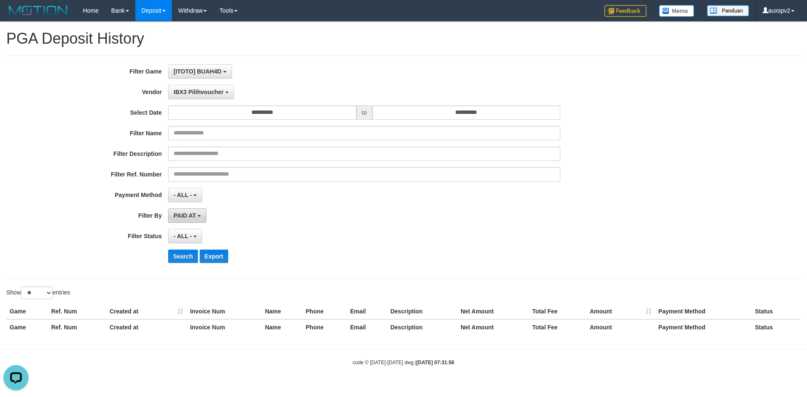
click at [187, 219] on button "PAID AT" at bounding box center [187, 215] width 38 height 14
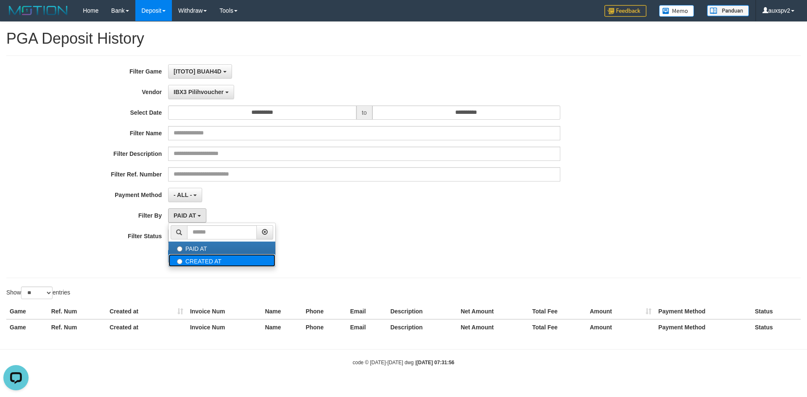
click at [191, 265] on label "CREATED AT" at bounding box center [221, 260] width 107 height 13
select select "*"
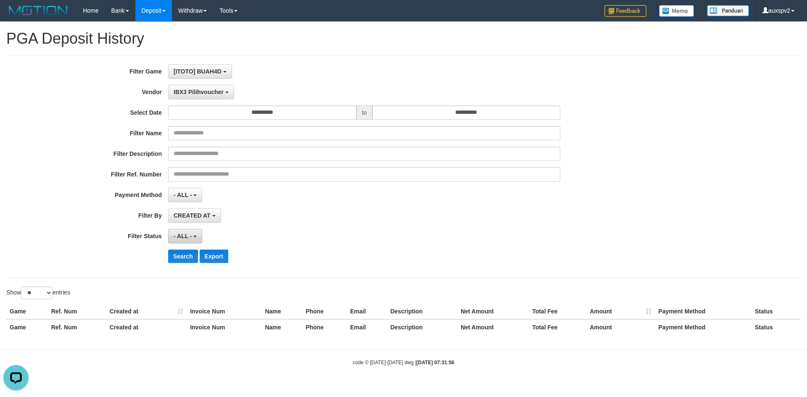
click at [174, 240] on button "- ALL -" at bounding box center [185, 236] width 34 height 14
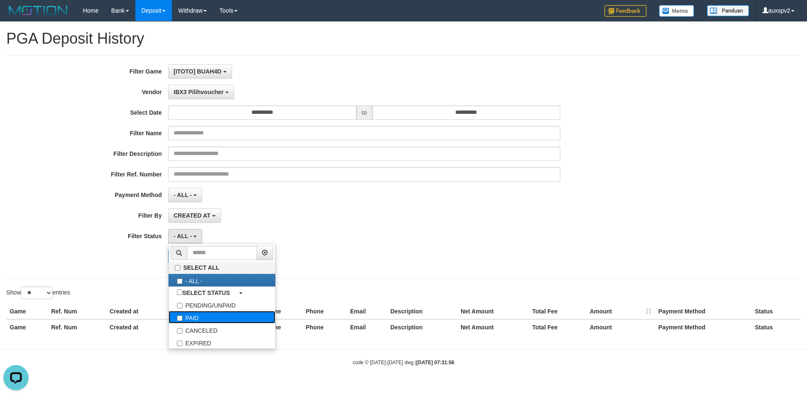
click at [197, 318] on label "PAID" at bounding box center [221, 317] width 107 height 13
select select "*"
click at [121, 259] on div "Search Export" at bounding box center [336, 256] width 672 height 13
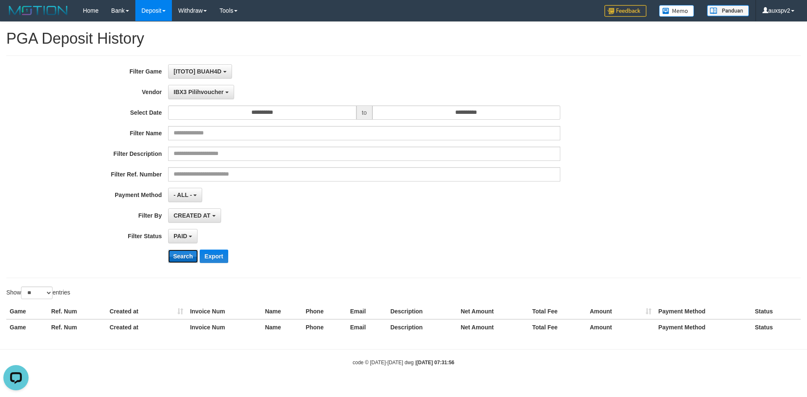
click at [196, 260] on button "Search" at bounding box center [183, 256] width 30 height 13
click at [475, 241] on div "PAID SELECT ALL - ALL - SELECT STATUS PENDING/UNPAID PAID CANCELED EXPIRED" at bounding box center [364, 236] width 392 height 14
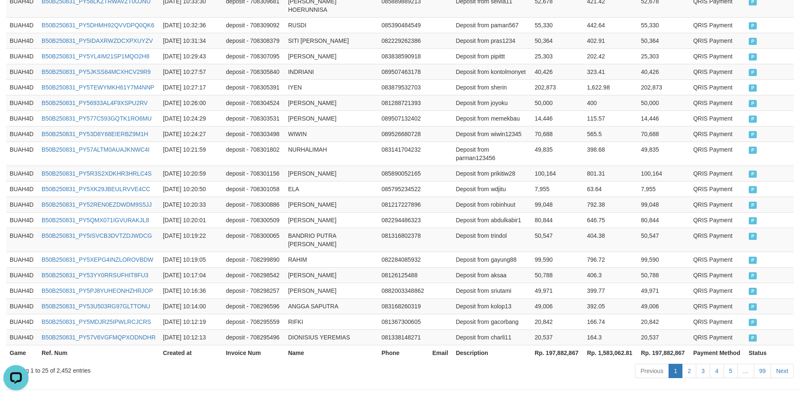
scroll to position [402, 0]
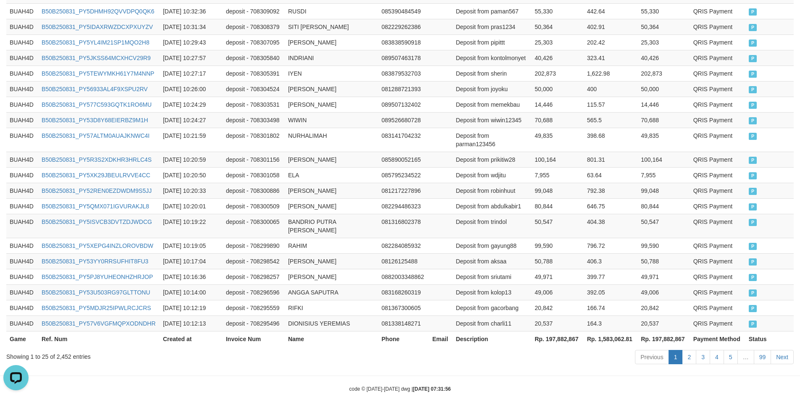
click at [544, 331] on th "Rp. 197,882,867" at bounding box center [557, 339] width 53 height 16
click at [551, 331] on th "Rp. 197,882,867" at bounding box center [557, 339] width 53 height 16
copy th "197,882,867"
click at [615, 331] on th "Rp. 1,583,062.81" at bounding box center [611, 339] width 54 height 16
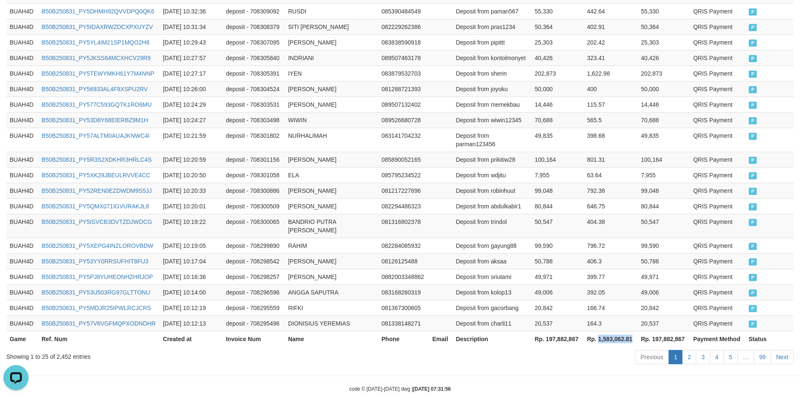
click at [615, 331] on th "Rp. 1,583,062.81" at bounding box center [611, 339] width 54 height 16
copy th "1,583,062.81"
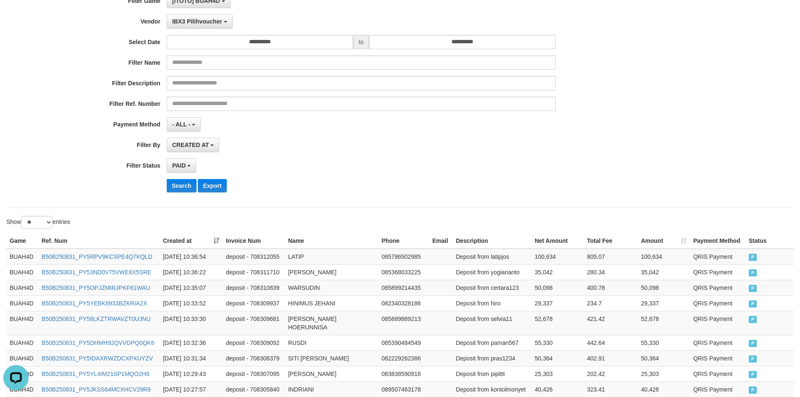
scroll to position [0, 0]
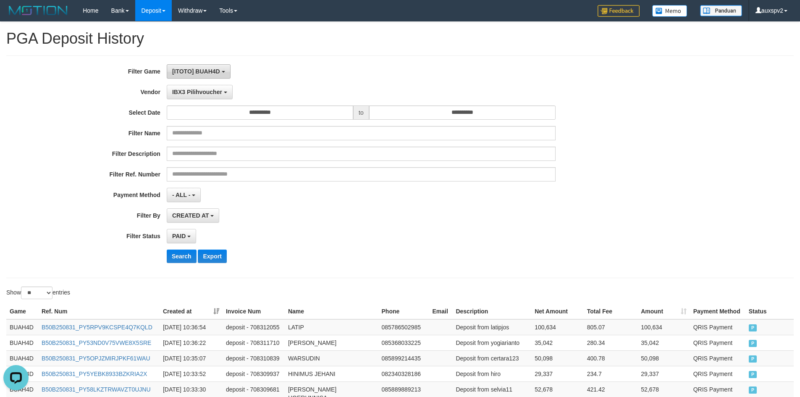
click at [203, 76] on button "[ITOTO] BUAH4D" at bounding box center [199, 71] width 64 height 14
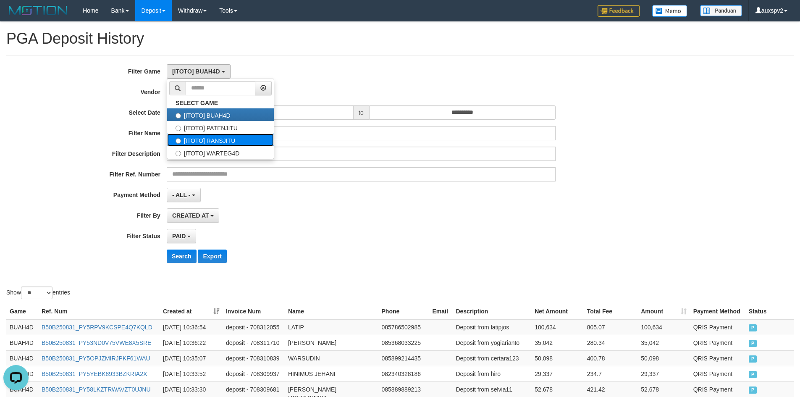
click at [221, 143] on label "[ITOTO] RANSJITU" at bounding box center [220, 140] width 107 height 13
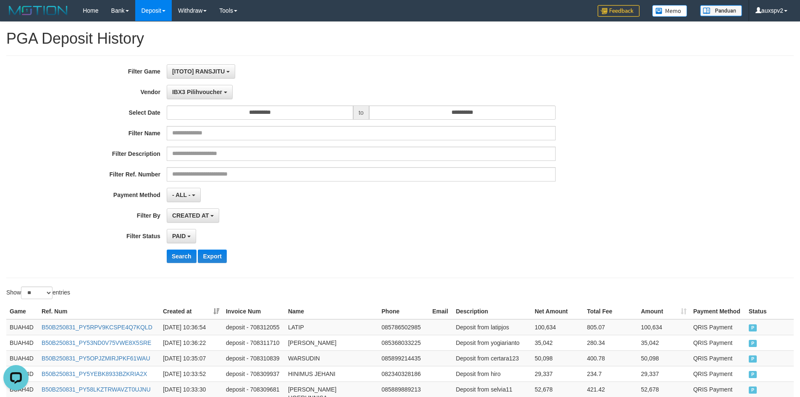
scroll to position [22, 0]
click at [197, 254] on div "Search Export" at bounding box center [417, 256] width 500 height 13
click at [192, 254] on button "Search" at bounding box center [182, 256] width 30 height 13
click at [420, 247] on div "**********" at bounding box center [333, 166] width 667 height 205
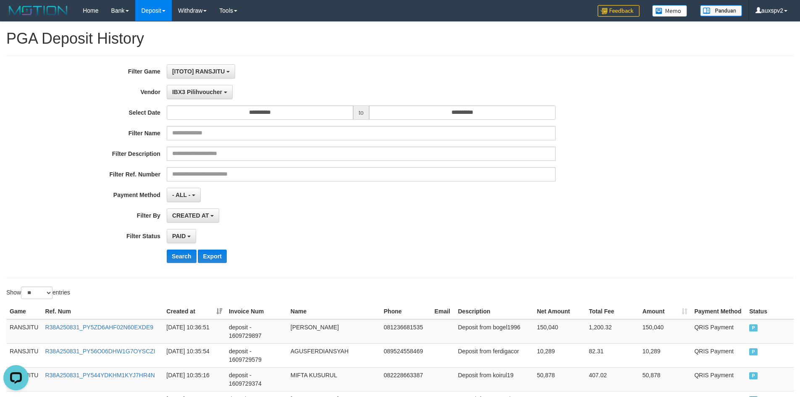
scroll to position [604, 0]
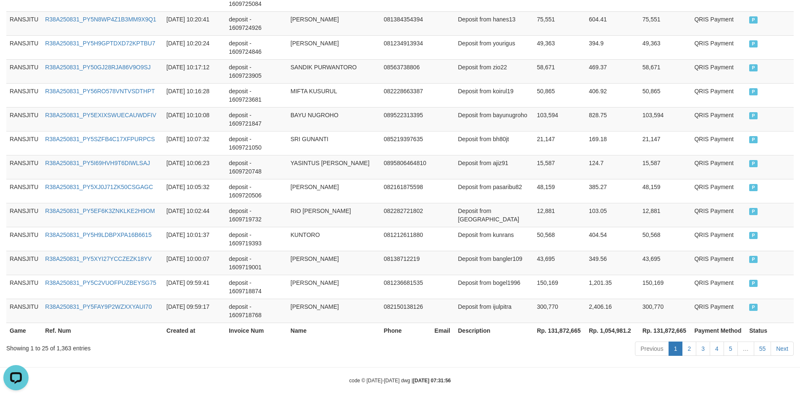
click at [570, 327] on th "Rp. 131,872,665" at bounding box center [560, 331] width 52 height 16
copy th "131,872,665"
click at [614, 324] on th "Rp. 1,054,981.2" at bounding box center [612, 331] width 53 height 16
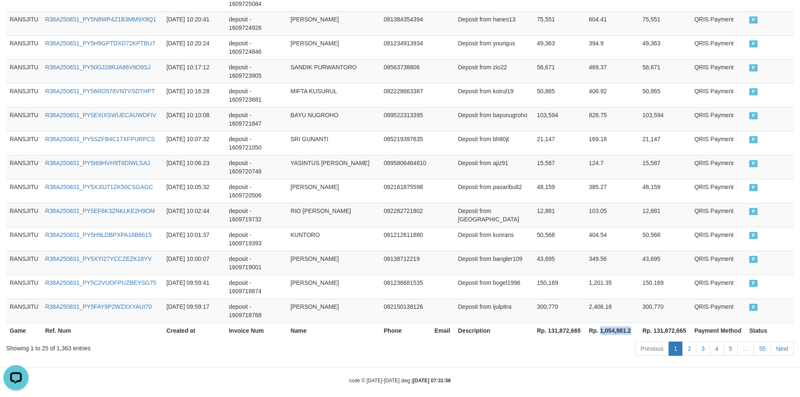
copy th "1,054,981.2"
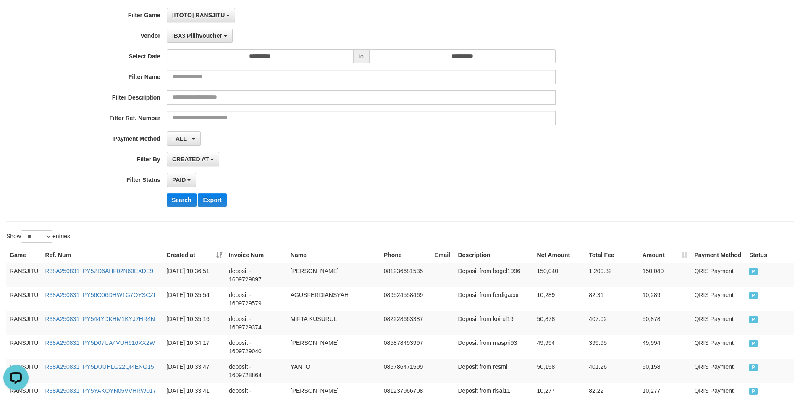
scroll to position [0, 0]
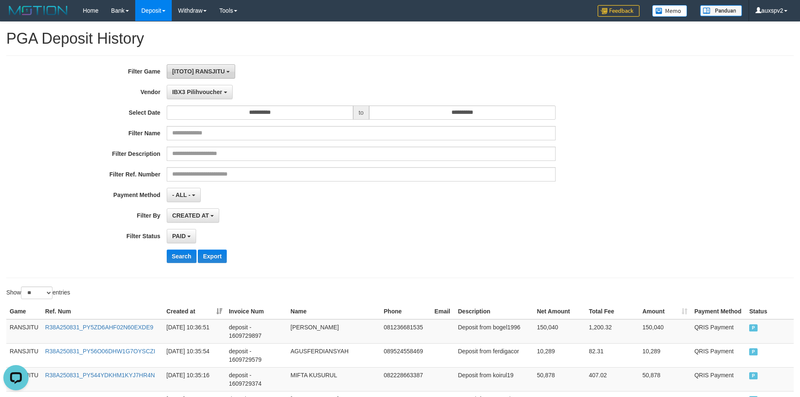
click at [208, 74] on span "[ITOTO] RANSJITU" at bounding box center [198, 71] width 53 height 7
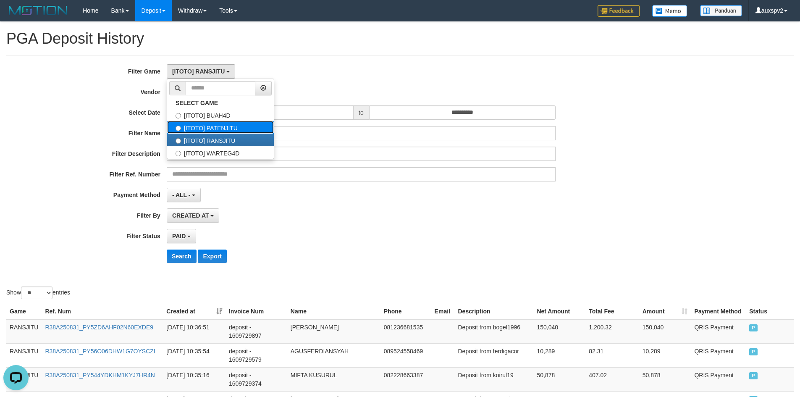
click at [229, 125] on label "[ITOTO] PATENJITU" at bounding box center [220, 127] width 107 height 13
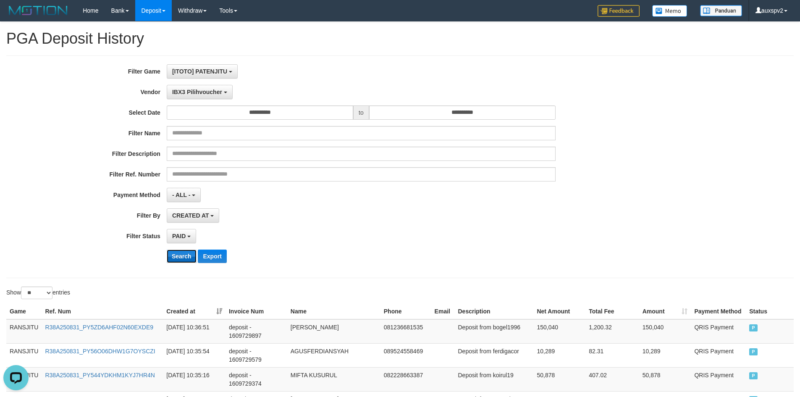
click at [188, 256] on button "Search" at bounding box center [182, 256] width 30 height 13
click at [402, 250] on div "Search Export" at bounding box center [417, 256] width 500 height 13
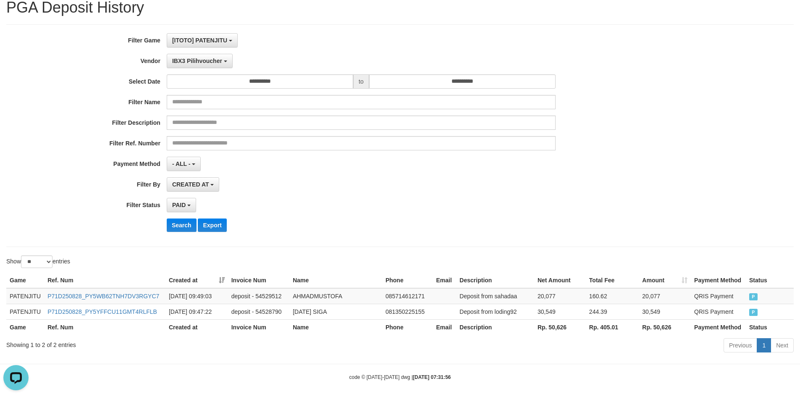
scroll to position [36, 0]
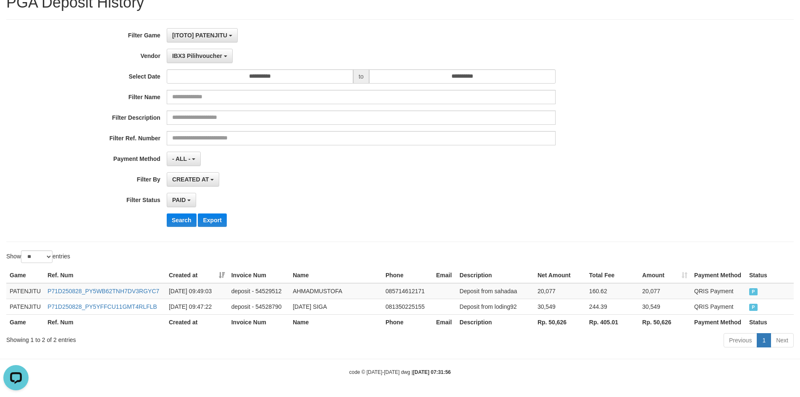
click at [561, 323] on th "Rp. 50,626" at bounding box center [560, 322] width 52 height 16
click at [560, 323] on th "Rp. 50,626" at bounding box center [560, 322] width 52 height 16
click at [615, 321] on th "Rp. 405.01" at bounding box center [612, 322] width 53 height 16
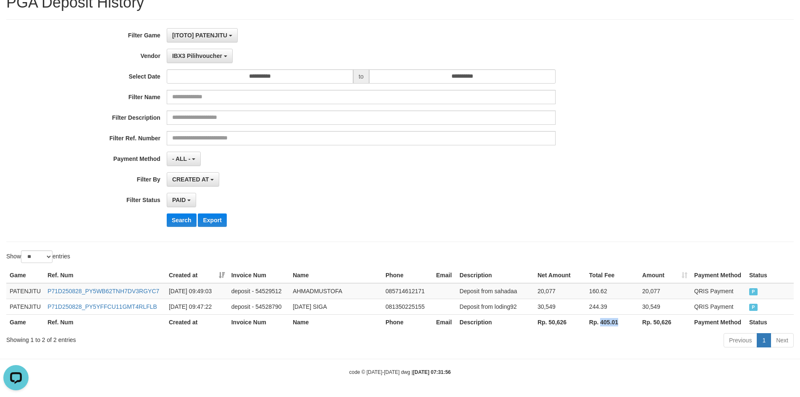
copy th "405.01"
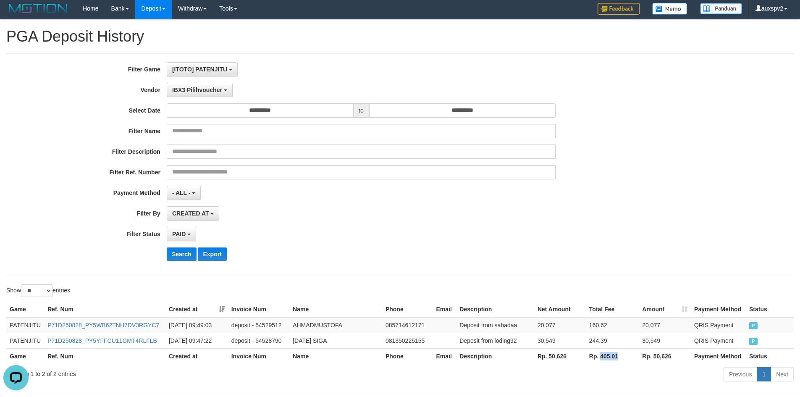
scroll to position [0, 0]
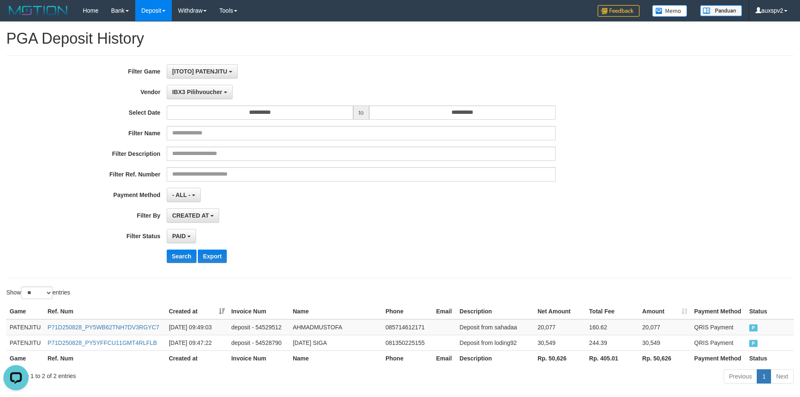
click at [210, 63] on div "**********" at bounding box center [400, 166] width 788 height 223
click at [210, 69] on span "[ITOTO] PATENJITU" at bounding box center [199, 71] width 55 height 7
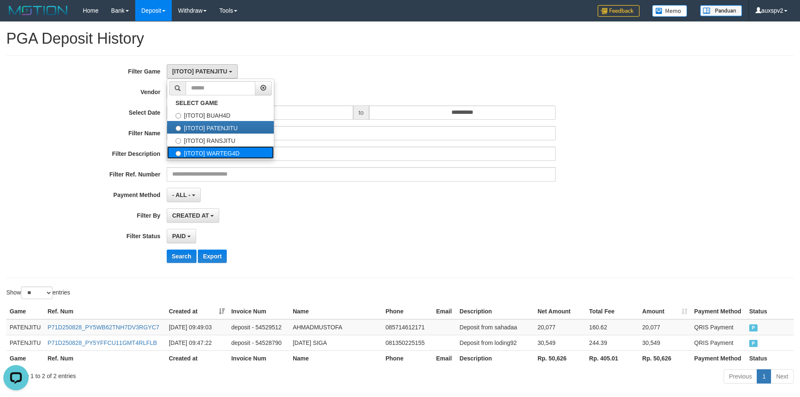
click at [200, 157] on label "[ITOTO] WARTEG4D" at bounding box center [220, 152] width 107 height 13
select select "****"
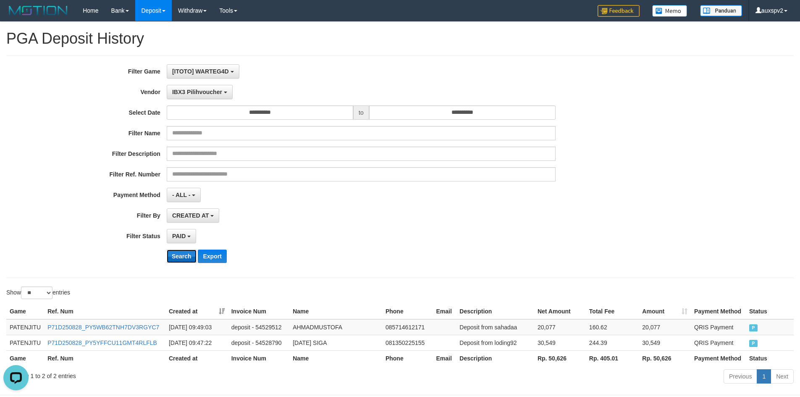
click at [179, 255] on button "Search" at bounding box center [182, 256] width 30 height 13
click at [442, 231] on div "PAID SELECT ALL - ALL - SELECT STATUS PENDING/UNPAID PAID CANCELED EXPIRED" at bounding box center [361, 236] width 389 height 14
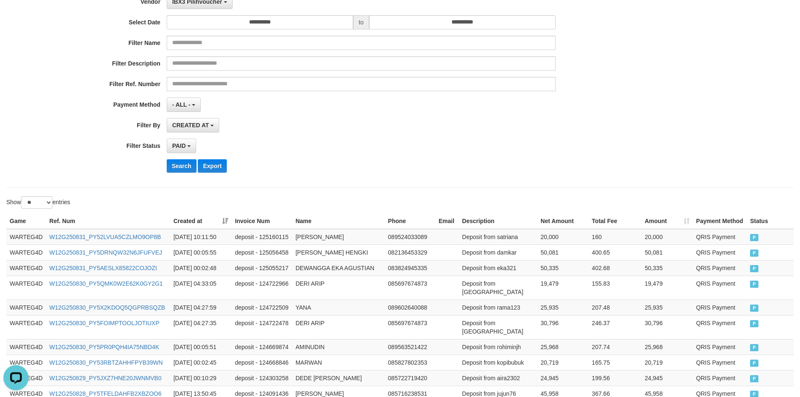
scroll to position [394, 0]
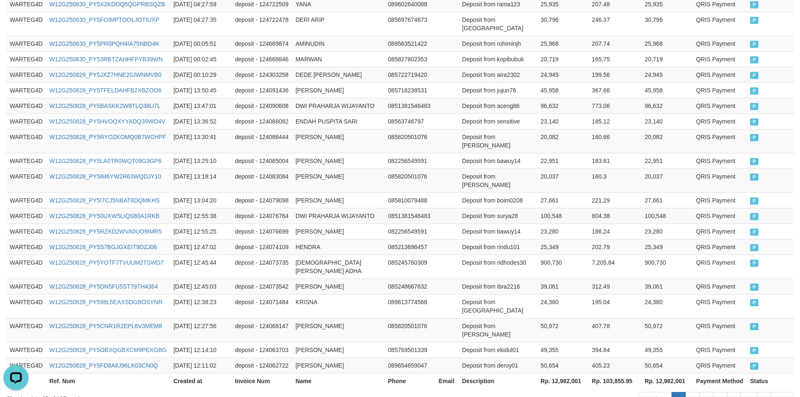
click at [561, 373] on th "Rp. 12,982,001" at bounding box center [562, 381] width 51 height 16
copy th "12,982,001"
click at [613, 373] on th "Rp. 103,855.95" at bounding box center [615, 381] width 53 height 16
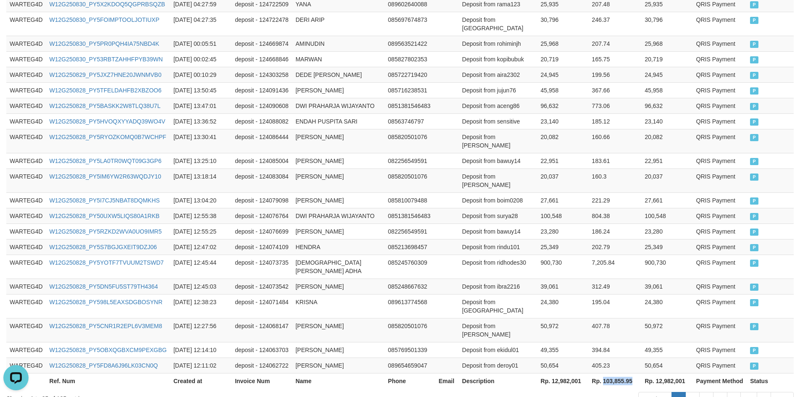
copy th "103,855.95"
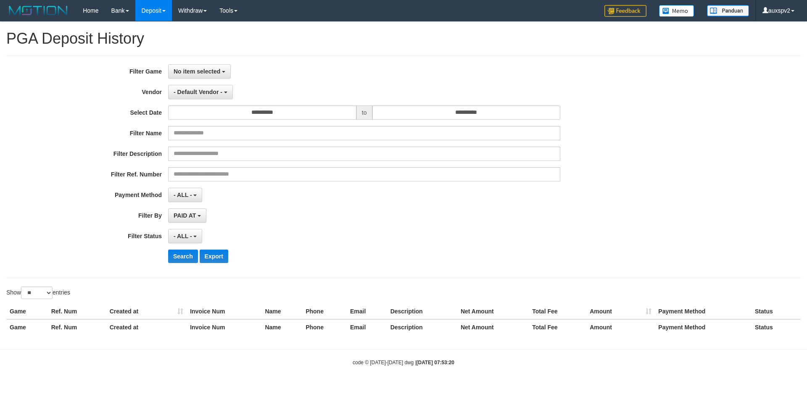
select select
select select "**"
